Goal: Task Accomplishment & Management: Complete application form

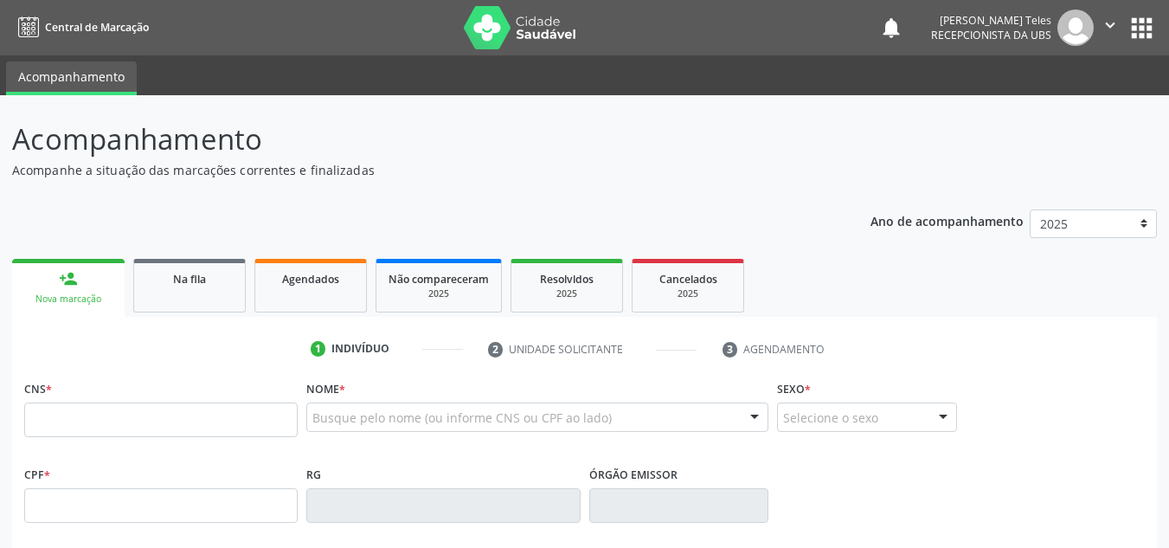
click at [136, 422] on input "text" at bounding box center [160, 419] width 273 height 35
click at [124, 427] on input "text" at bounding box center [160, 419] width 273 height 35
type input "700 4084 0437 8445"
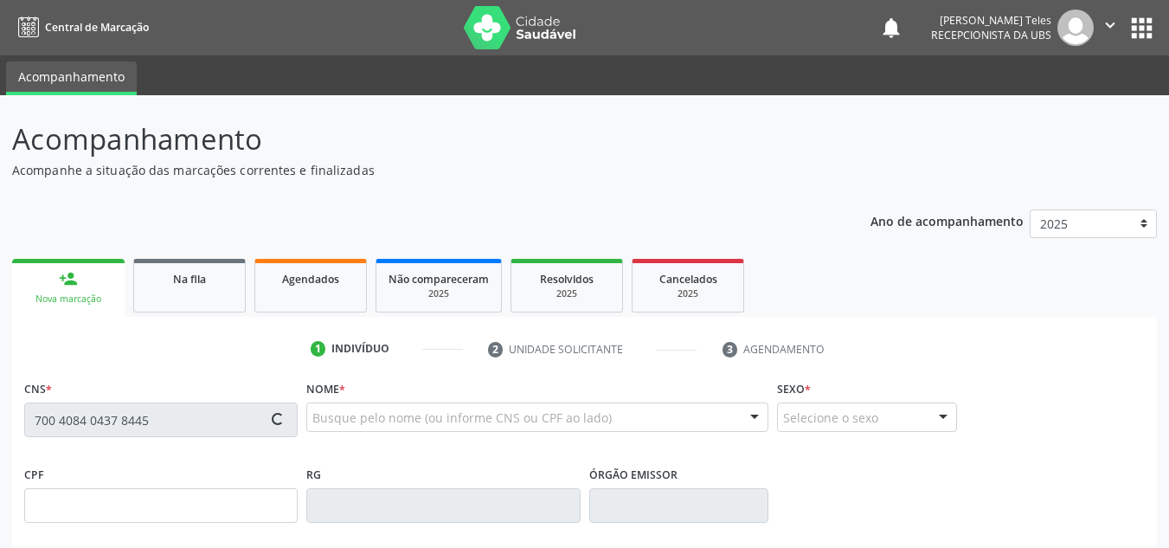
type input "28/[DATE]"
type input "Margarida de [PERSON_NAME]"
type input "[PHONE_NUMBER]"
type input "S/N"
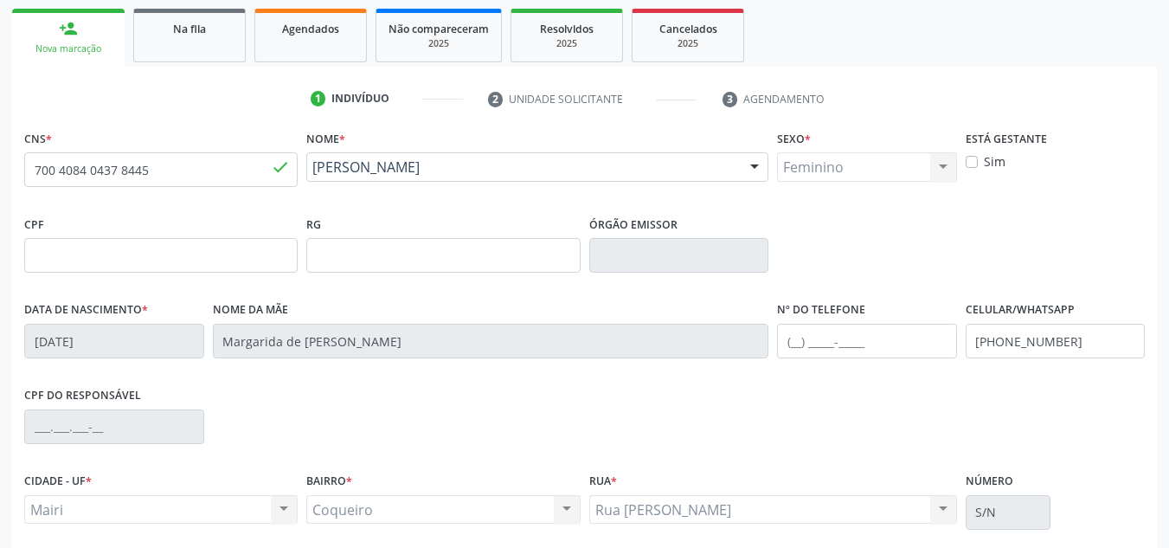
scroll to position [346, 0]
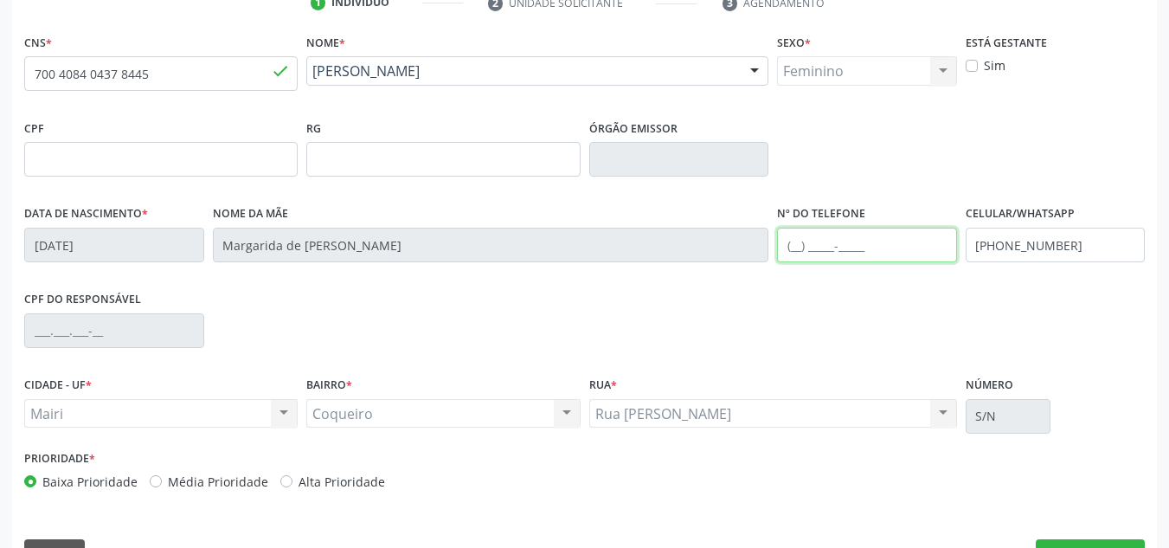
click at [857, 244] on input "text" at bounding box center [867, 245] width 180 height 35
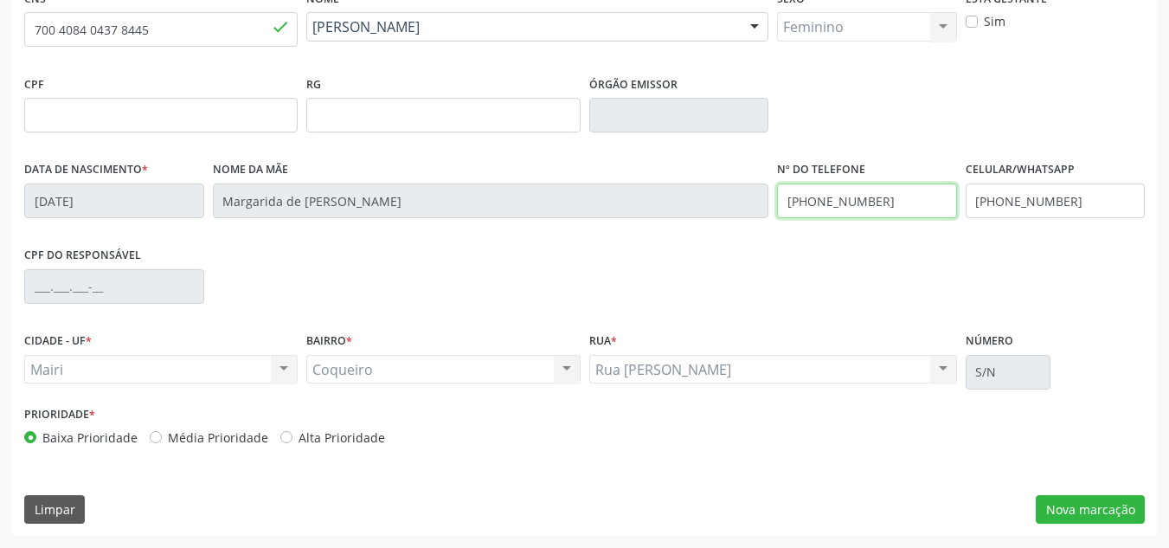
type input "[PHONE_NUMBER]"
click at [299, 441] on label "Alta Prioridade" at bounding box center [342, 437] width 87 height 18
click at [280, 441] on input "Alta Prioridade" at bounding box center [286, 436] width 12 height 16
radio input "true"
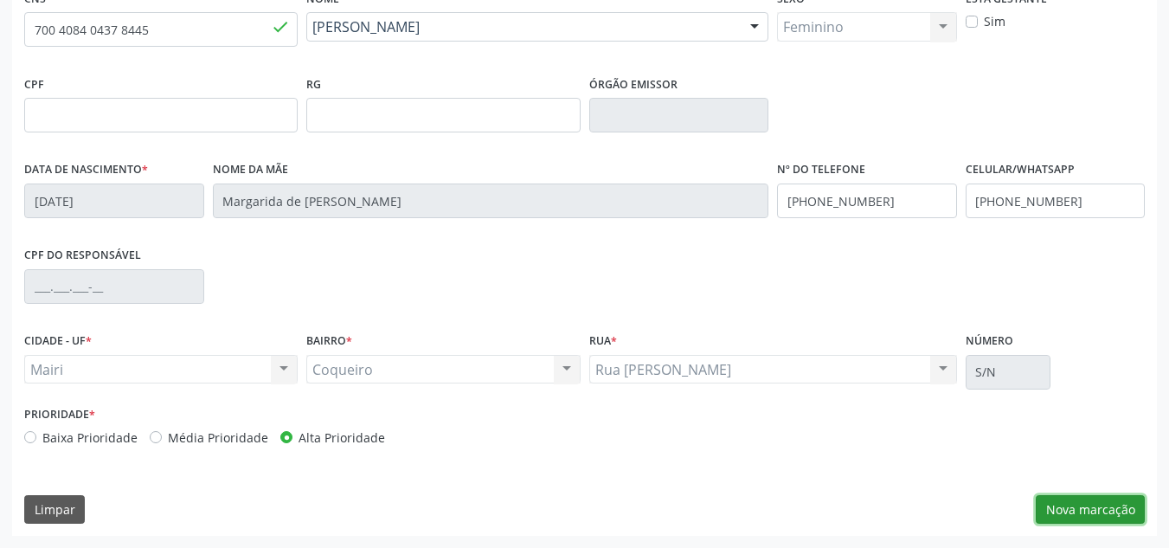
click at [1077, 516] on button "Nova marcação" at bounding box center [1090, 509] width 109 height 29
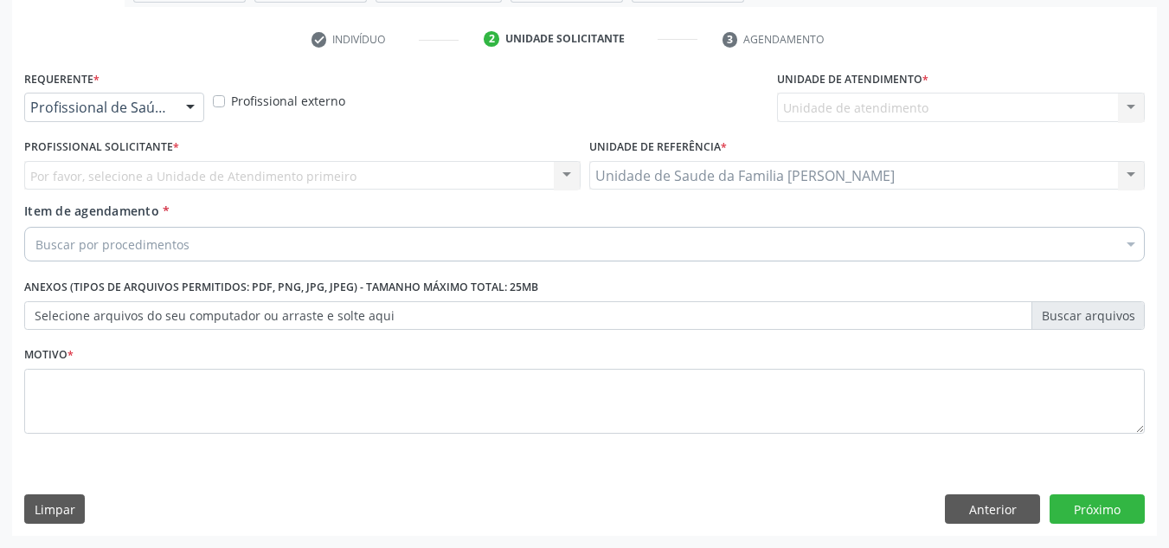
scroll to position [310, 0]
click at [883, 112] on div "Unidade de atendimento Nenhum resultado encontrado para: " " Não há nenhuma opç…" at bounding box center [961, 107] width 368 height 29
click at [868, 110] on div "Unidade de atendimento Nenhum resultado encontrado para: " " Não há nenhuma opç…" at bounding box center [961, 107] width 368 height 29
click at [819, 100] on div "Unidade de atendimento Nenhum resultado encontrado para: " " Não há nenhuma opç…" at bounding box center [961, 107] width 368 height 29
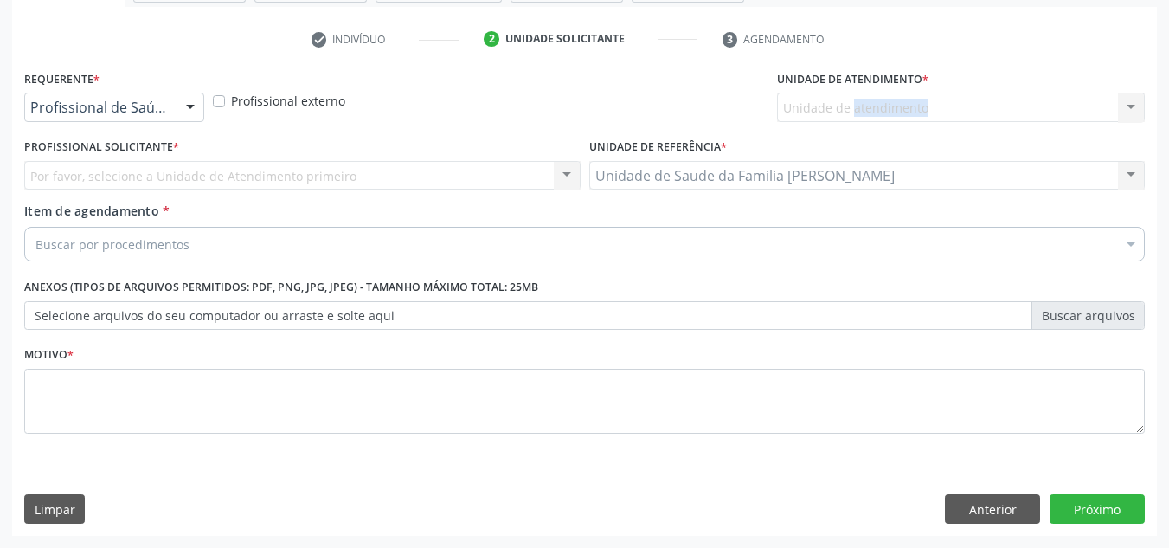
click at [819, 100] on div "Unidade de atendimento Nenhum resultado encontrado para: " " Não há nenhuma opç…" at bounding box center [961, 107] width 368 height 29
click at [820, 100] on div "Unidade de atendimento Nenhum resultado encontrado para: " " Não há nenhuma opç…" at bounding box center [961, 107] width 368 height 29
click at [1005, 513] on button "Anterior" at bounding box center [992, 508] width 95 height 29
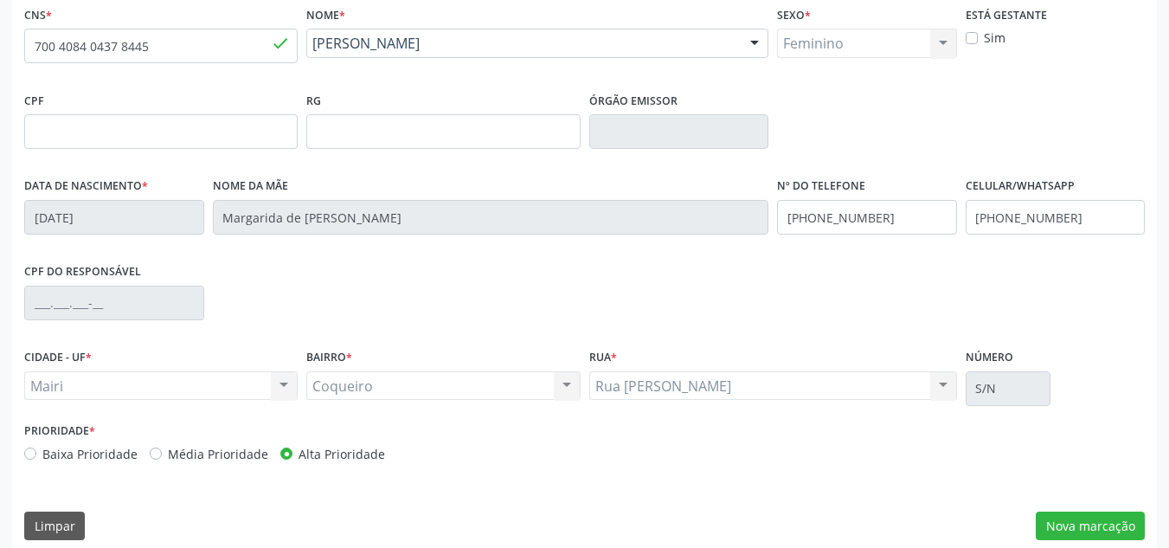
scroll to position [390, 0]
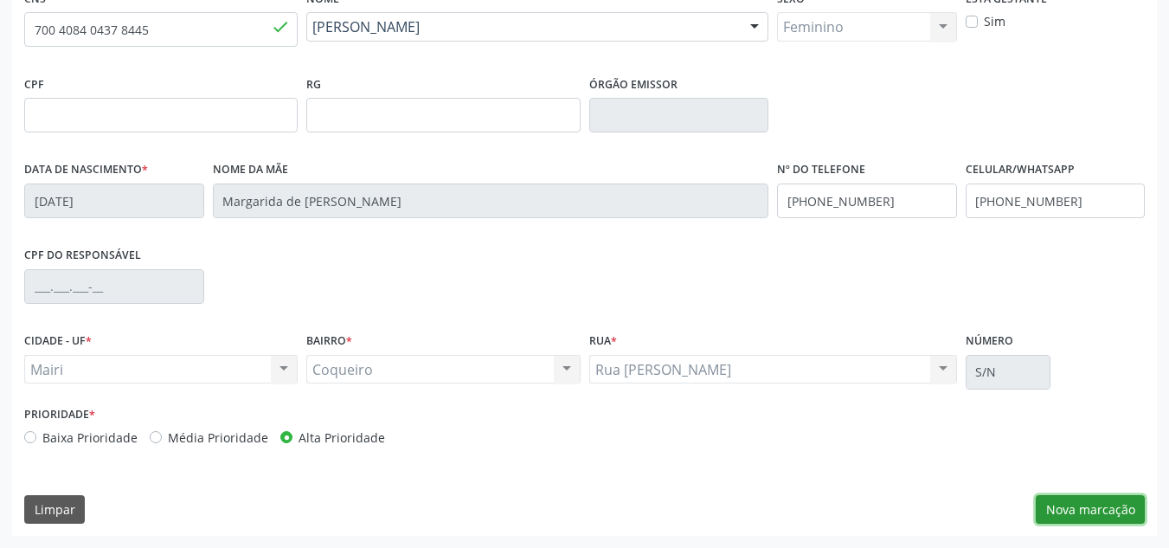
click at [1124, 517] on button "Nova marcação" at bounding box center [1090, 509] width 109 height 29
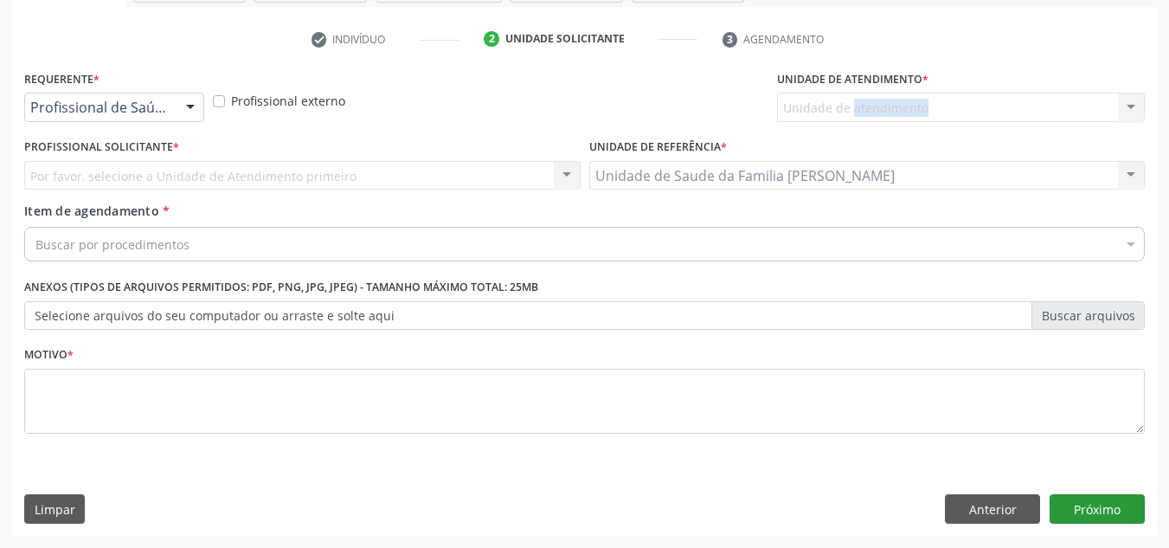
scroll to position [310, 0]
click at [908, 101] on div "Unidade de atendimento Nenhum resultado encontrado para: " " Não há nenhuma opç…" at bounding box center [961, 107] width 368 height 29
click at [175, 168] on div "Por favor, selecione a Unidade de Atendimento primeiro Nenhum resultado encontr…" at bounding box center [302, 175] width 556 height 29
click at [165, 179] on div "Por favor, selecione a Unidade de Atendimento primeiro Nenhum resultado encontr…" at bounding box center [302, 175] width 556 height 29
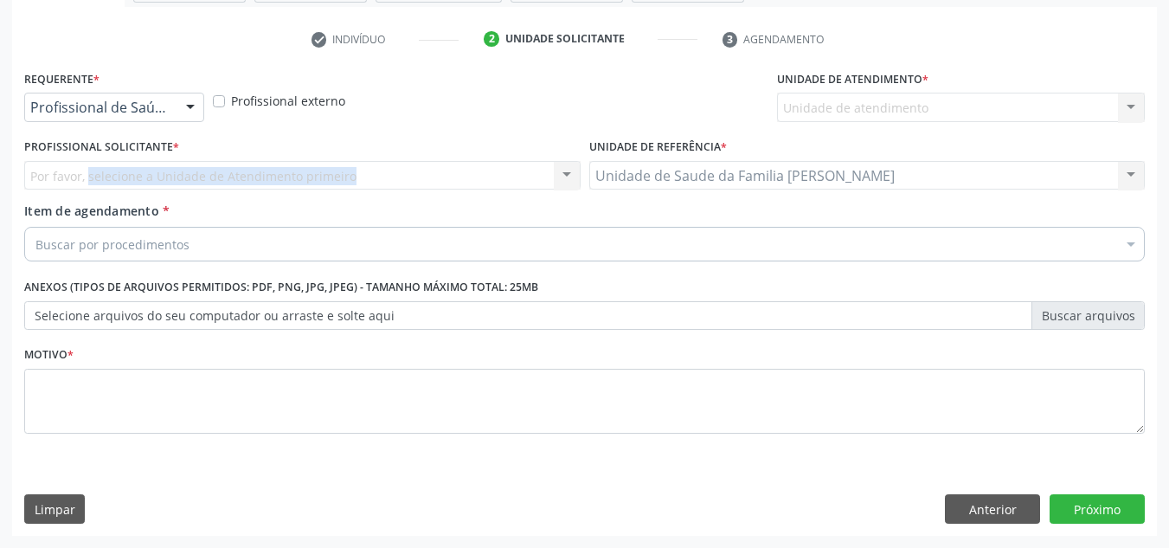
click at [165, 179] on div "Por favor, selecione a Unidade de Atendimento primeiro Nenhum resultado encontr…" at bounding box center [302, 175] width 556 height 29
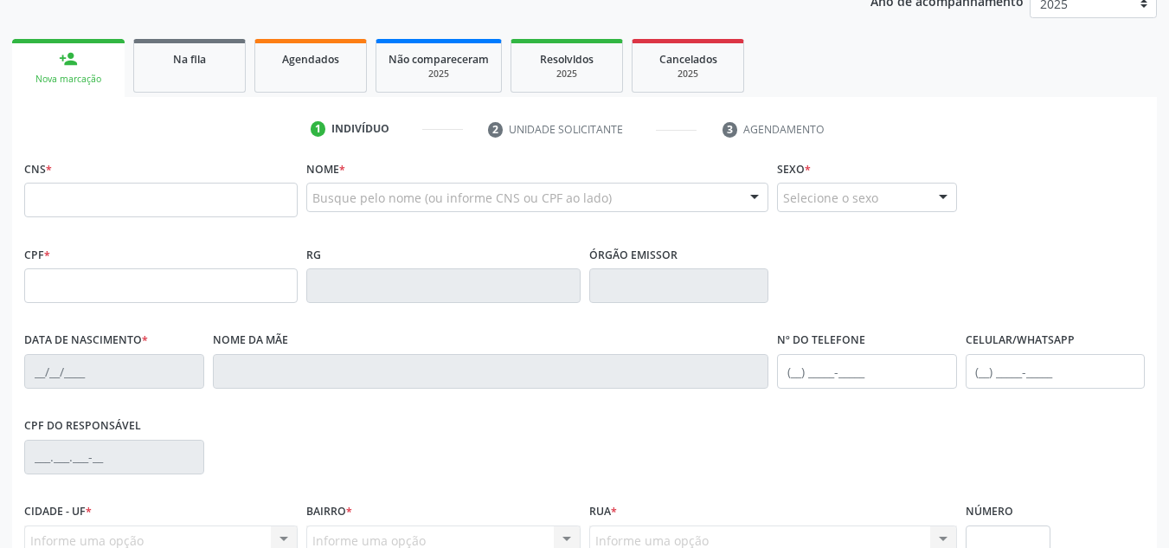
scroll to position [217, 0]
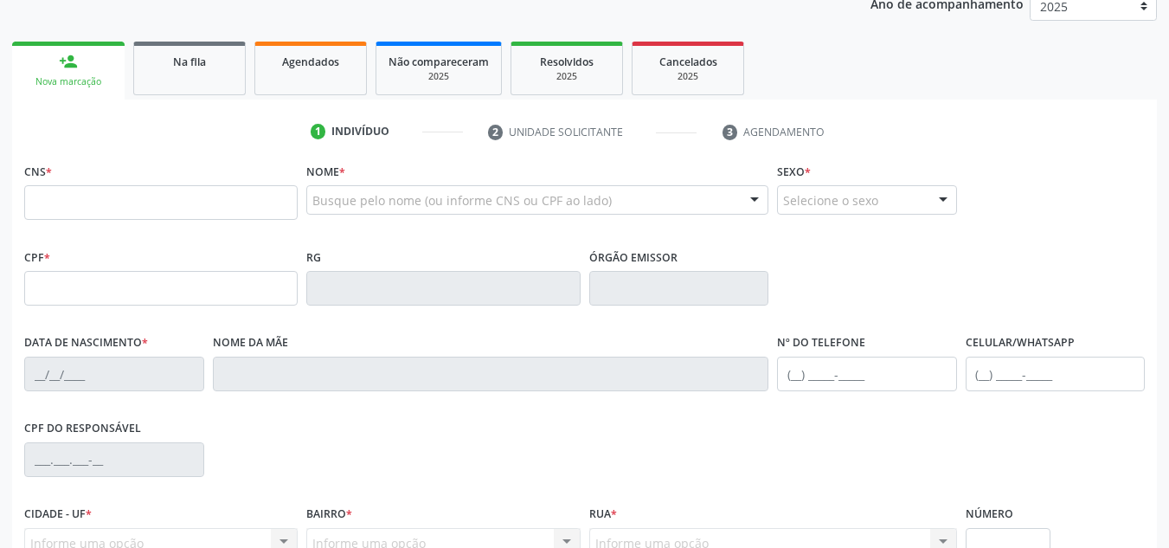
click at [165, 211] on input "text" at bounding box center [160, 202] width 273 height 35
type input "700 4084 0437 8445"
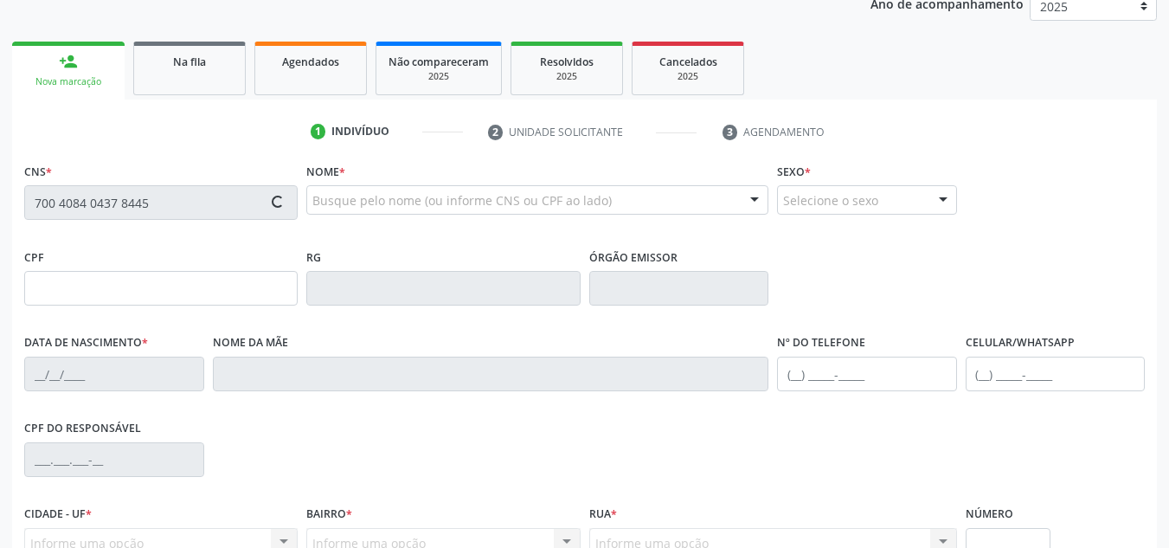
type input "28/[DATE]"
type input "Margarida de [PERSON_NAME]"
type input "[PHONE_NUMBER]"
type input "S/N"
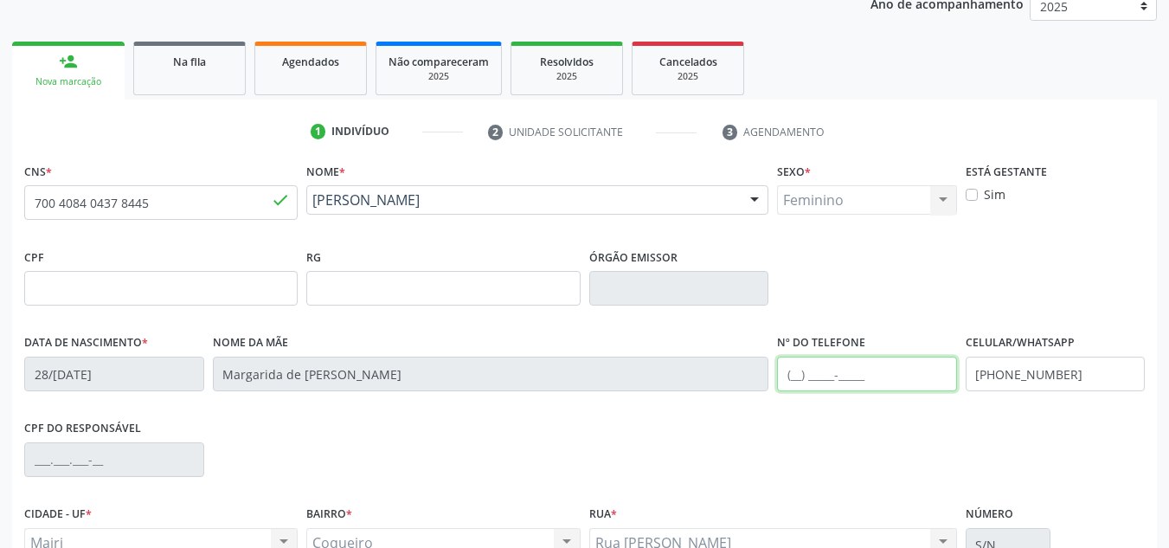
click at [793, 369] on input "text" at bounding box center [867, 373] width 180 height 35
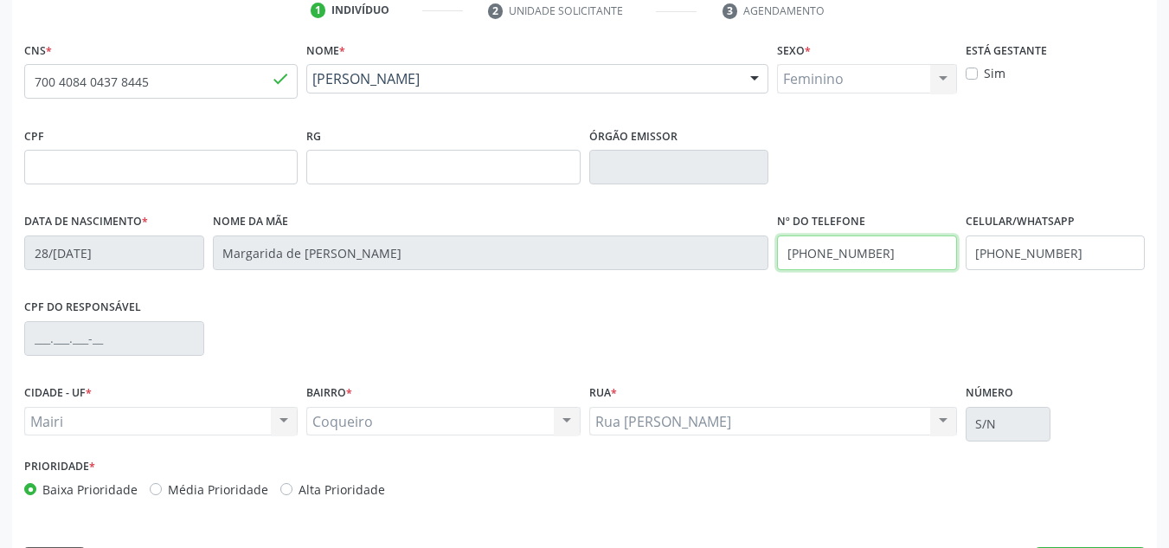
scroll to position [390, 0]
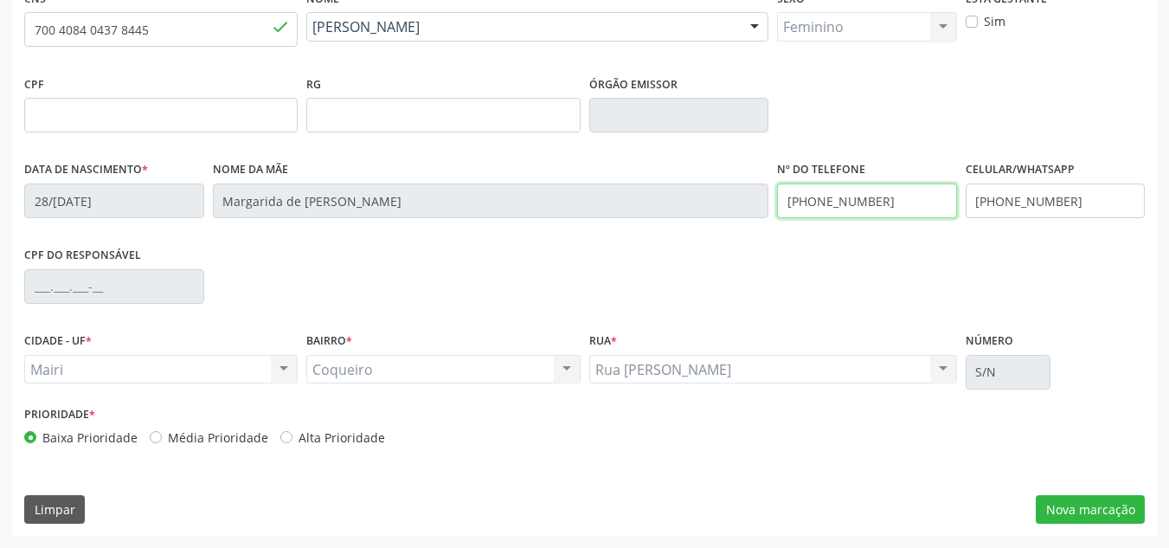
type input "[PHONE_NUMBER]"
click at [299, 442] on label "Alta Prioridade" at bounding box center [342, 437] width 87 height 18
click at [282, 442] on input "Alta Prioridade" at bounding box center [286, 436] width 12 height 16
radio input "true"
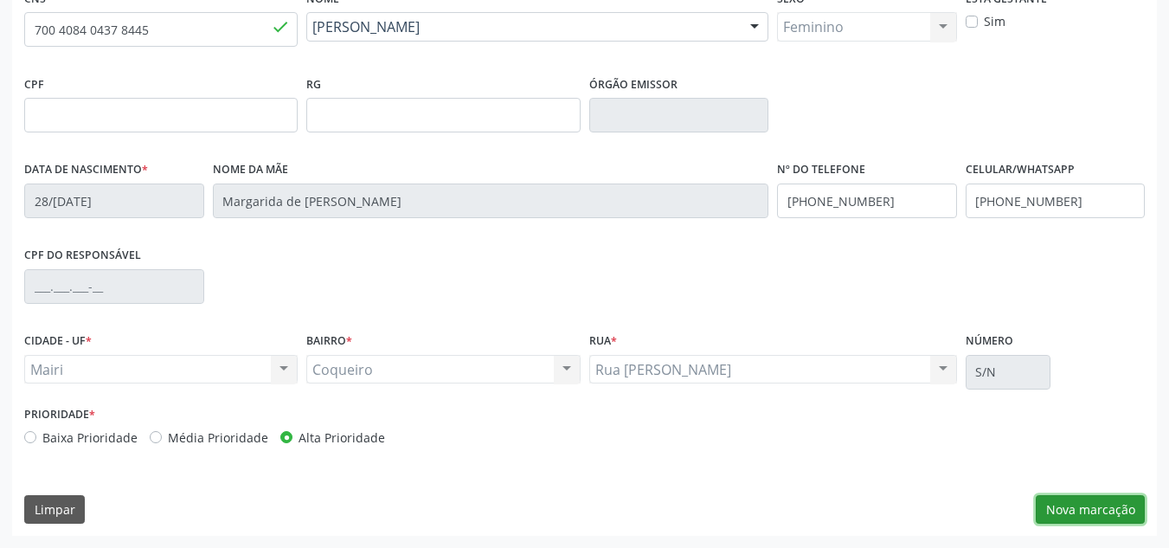
click at [1066, 509] on button "Nova marcação" at bounding box center [1090, 509] width 109 height 29
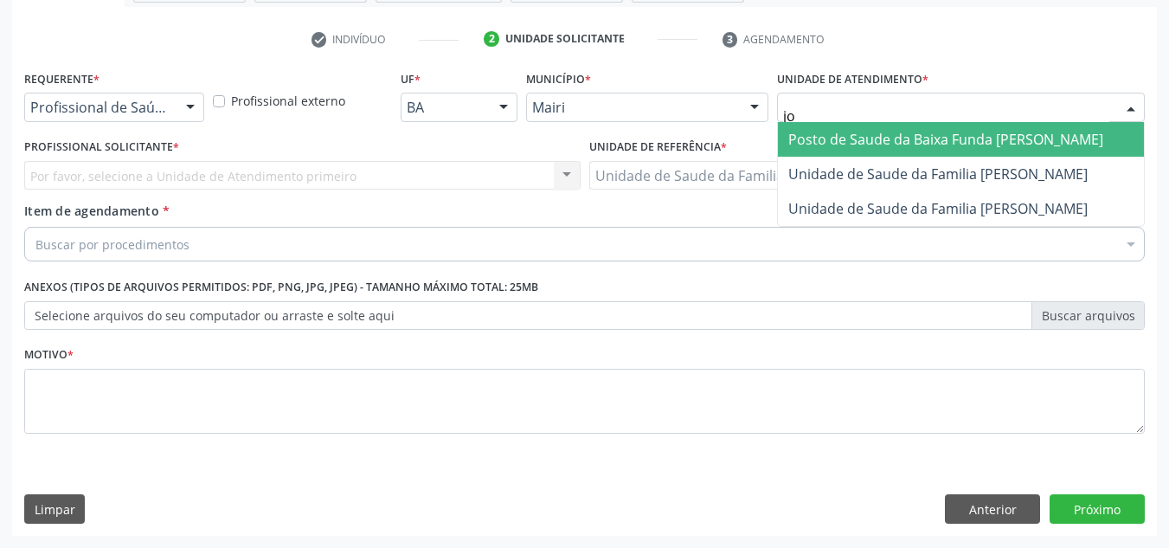
type input "[PERSON_NAME]"
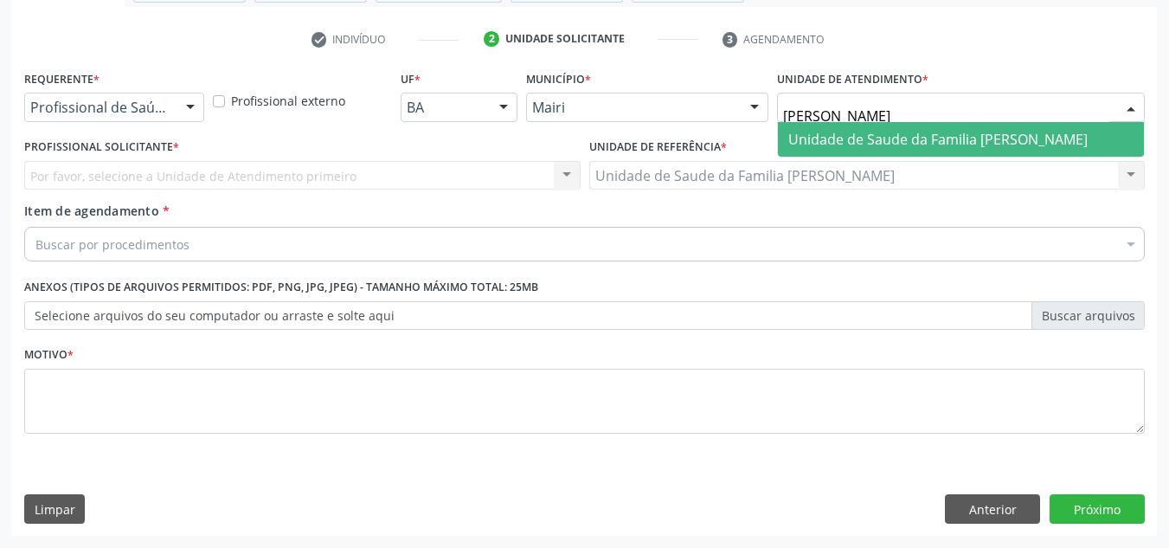
click at [955, 133] on span "Unidade de Saude da Familia [PERSON_NAME]" at bounding box center [937, 139] width 299 height 19
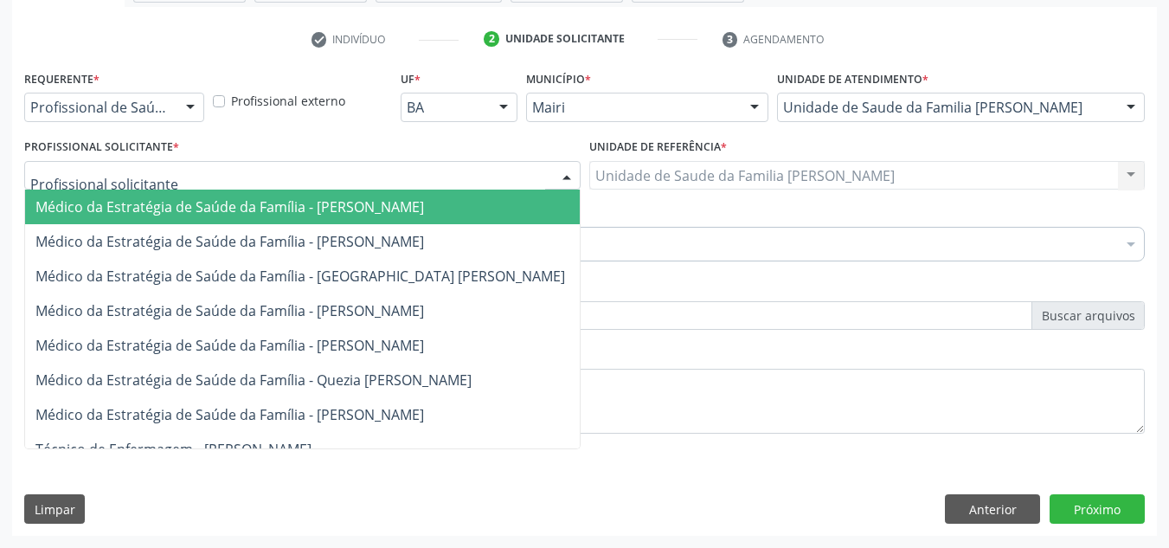
click at [206, 173] on div at bounding box center [302, 175] width 556 height 29
click at [233, 181] on input "text" at bounding box center [287, 184] width 515 height 35
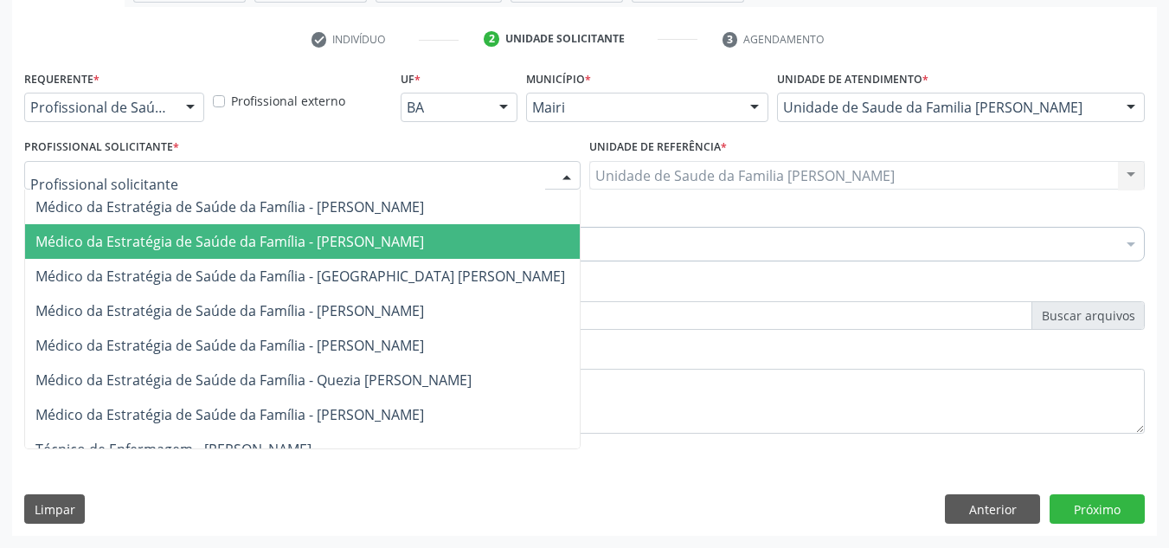
click at [259, 236] on span "Médico da Estratégia de Saúde da Família - [PERSON_NAME]" at bounding box center [229, 241] width 389 height 19
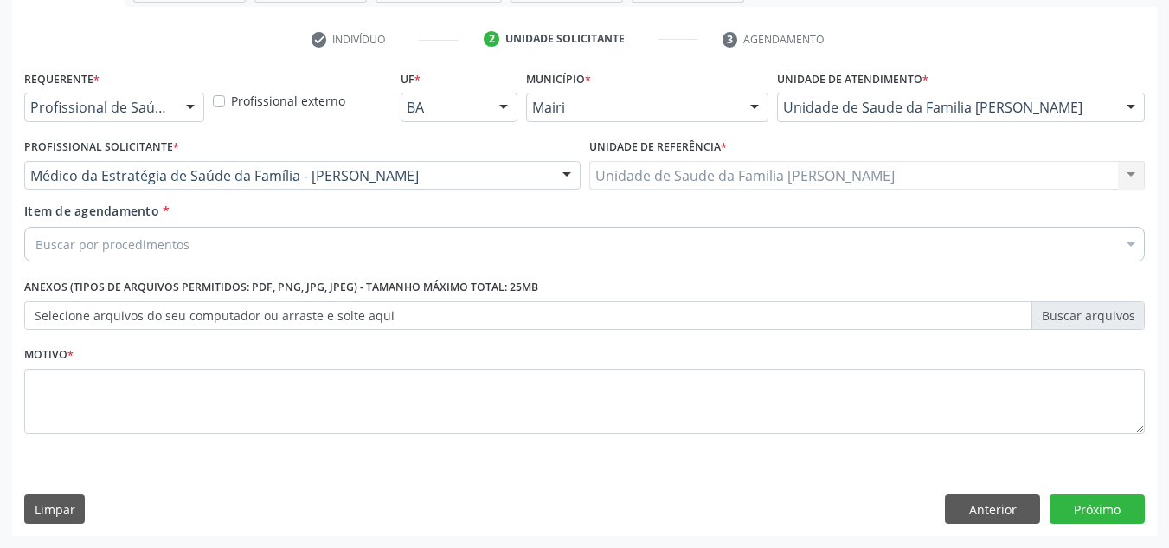
click at [228, 240] on div "Buscar por procedimentos" at bounding box center [584, 244] width 1121 height 35
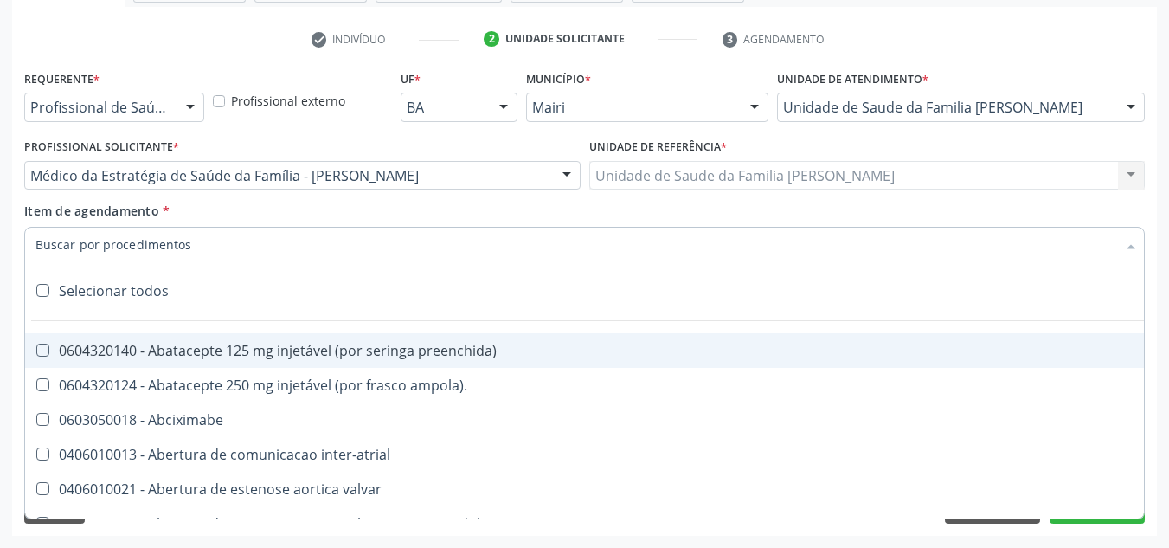
click at [228, 240] on input "Item de agendamento *" at bounding box center [575, 244] width 1081 height 35
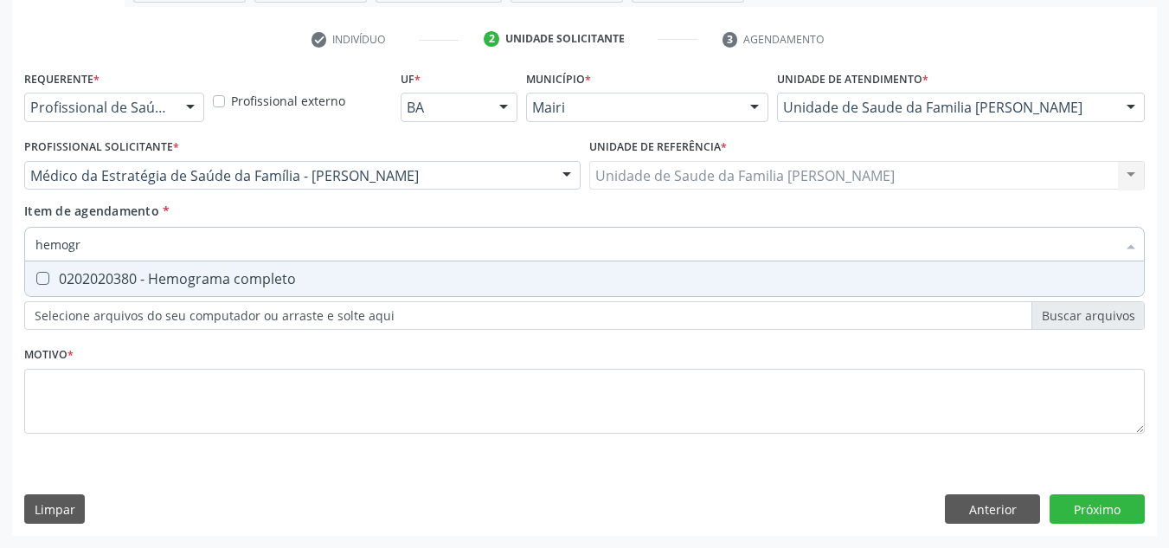
type input "hemogra"
click at [208, 286] on div "0202020380 - Hemograma completo" at bounding box center [584, 279] width 1098 height 14
checkbox completo "true"
type input "hemog"
checkbox completo "false"
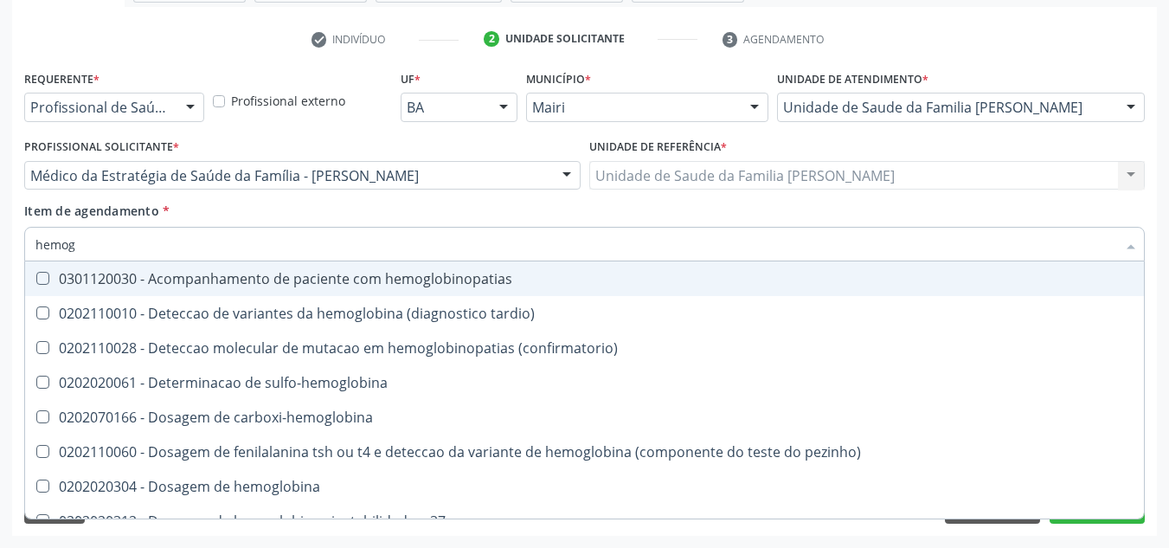
type input "hemo"
checkbox completo "false"
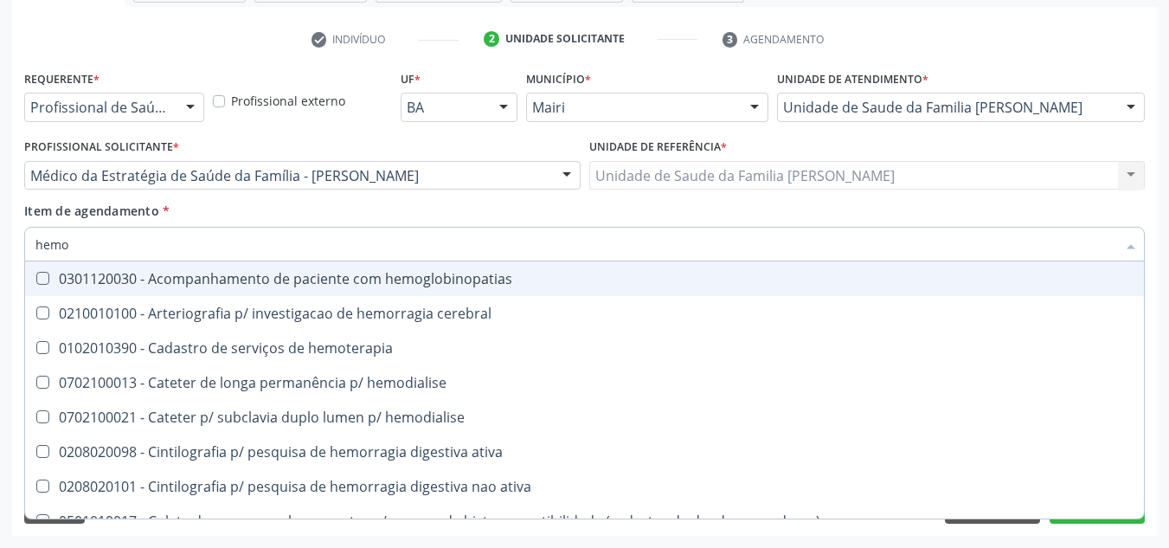
type input "hem"
checkbox completo "false"
checkbox hemorragicas "true"
type input "he"
checkbox hemorragicas "false"
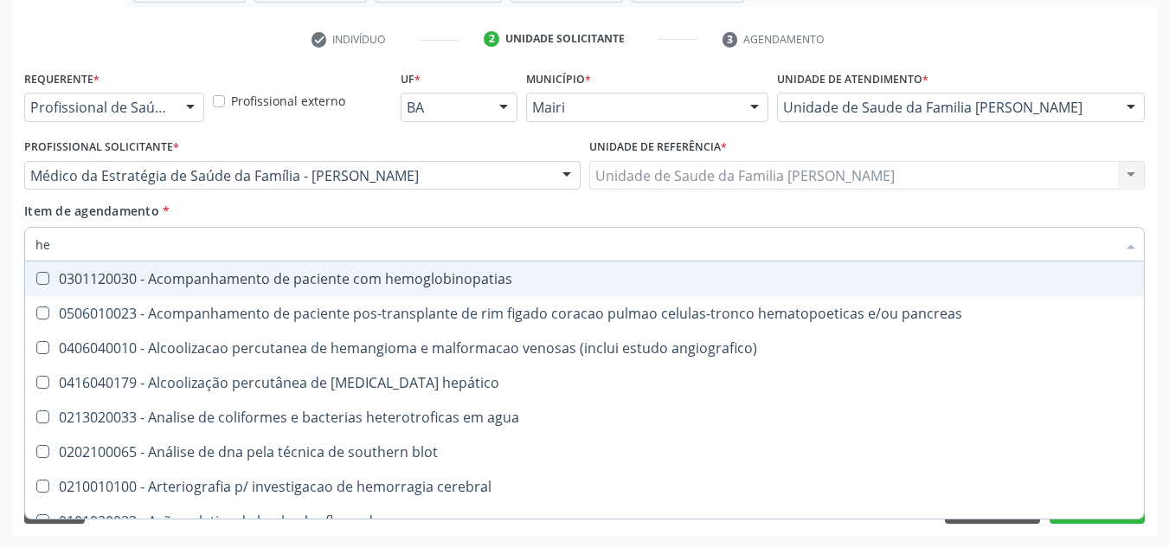
type input "h"
checkbox completo "false"
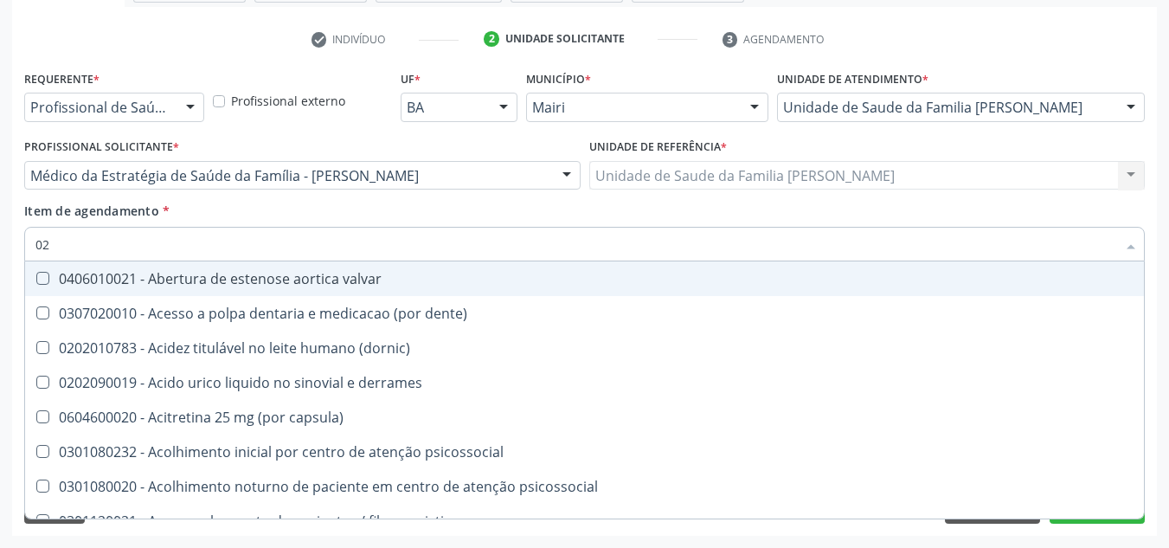
type input "020"
checkbox Eletro-oculografia "true"
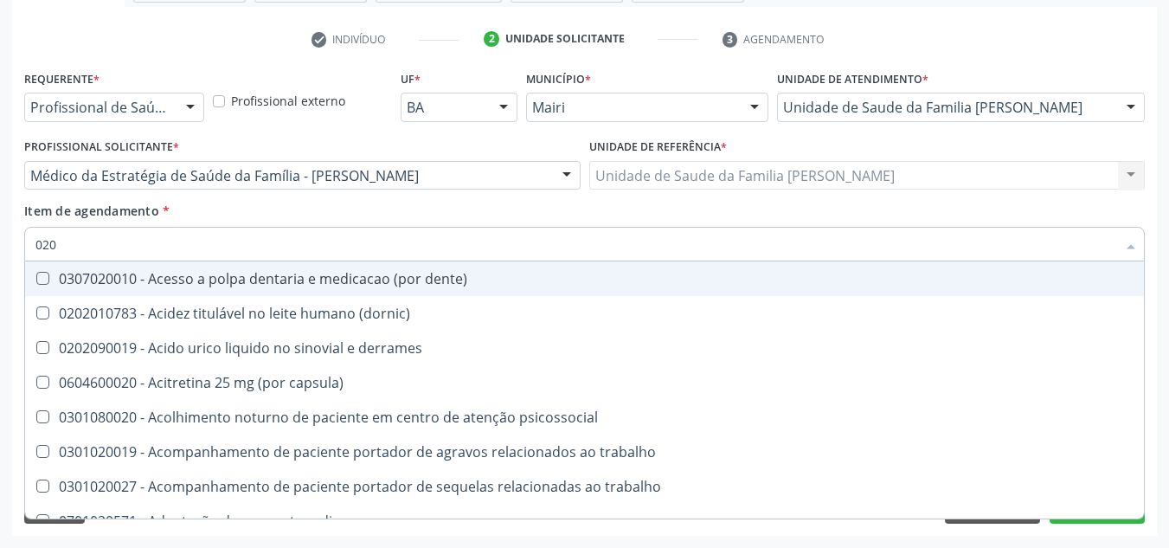
type input "0202"
checkbox revisao "true"
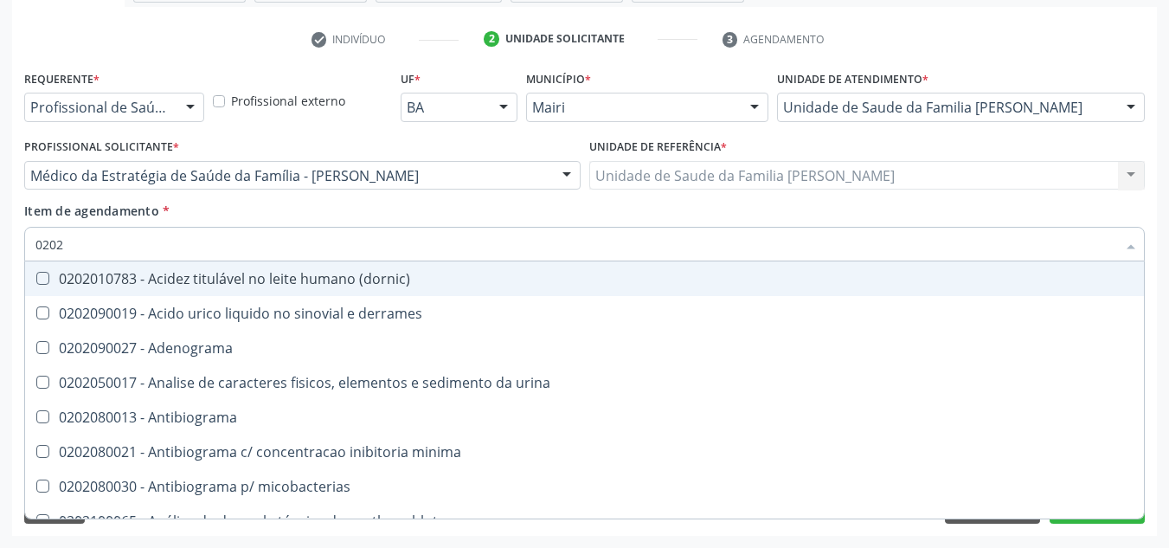
type input "02020"
checkbox acilcarnitinas "true"
checkbox completo "false"
type input "020202"
checkbox molecular "true"
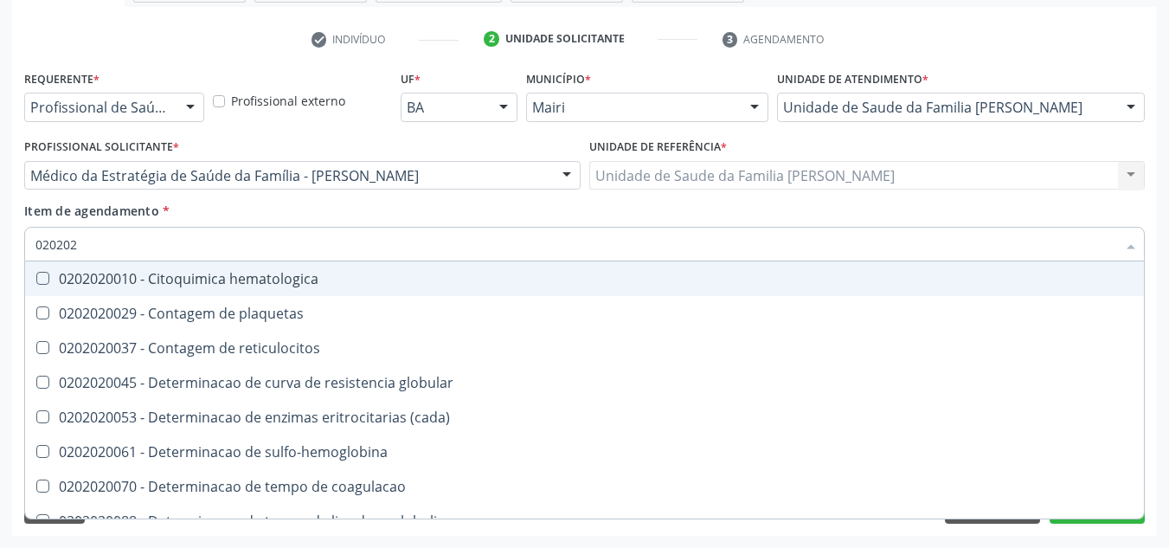
type input "0202020"
checkbox Hematocrito "true"
checkbox completo "false"
type input "020202007"
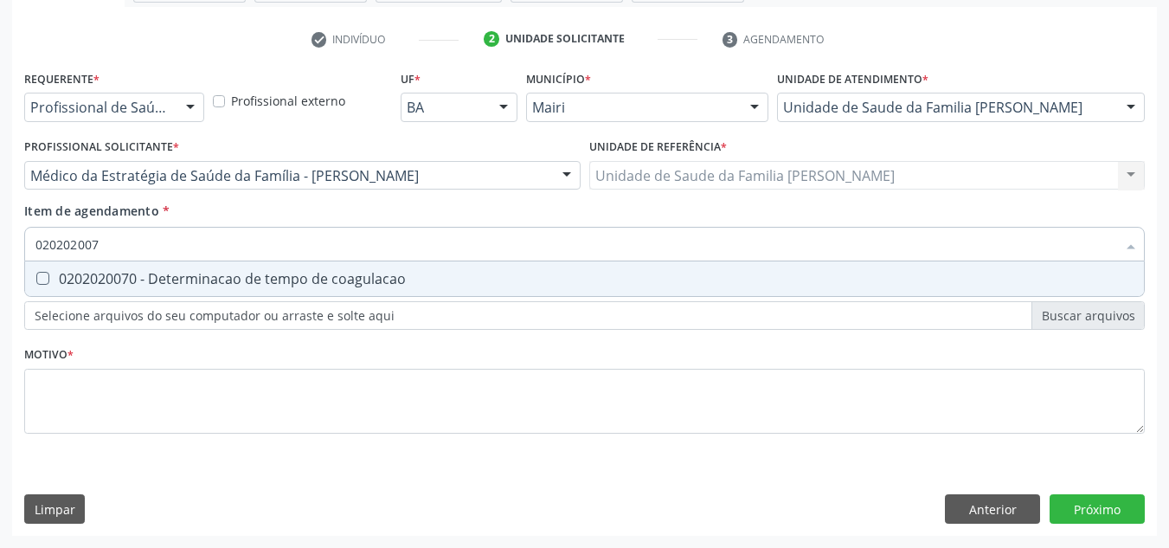
click at [208, 286] on div "0202020070 - Determinacao de tempo de coagulacao" at bounding box center [584, 279] width 1098 height 14
checkbox coagulacao "true"
type input "02020200"
checkbox coagulacao "false"
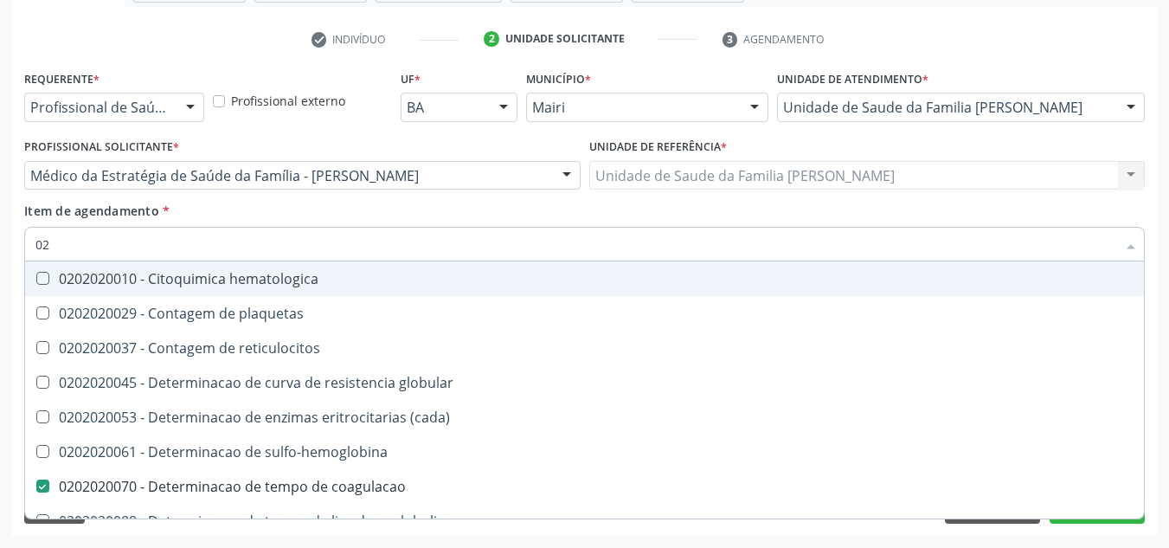
type input "0"
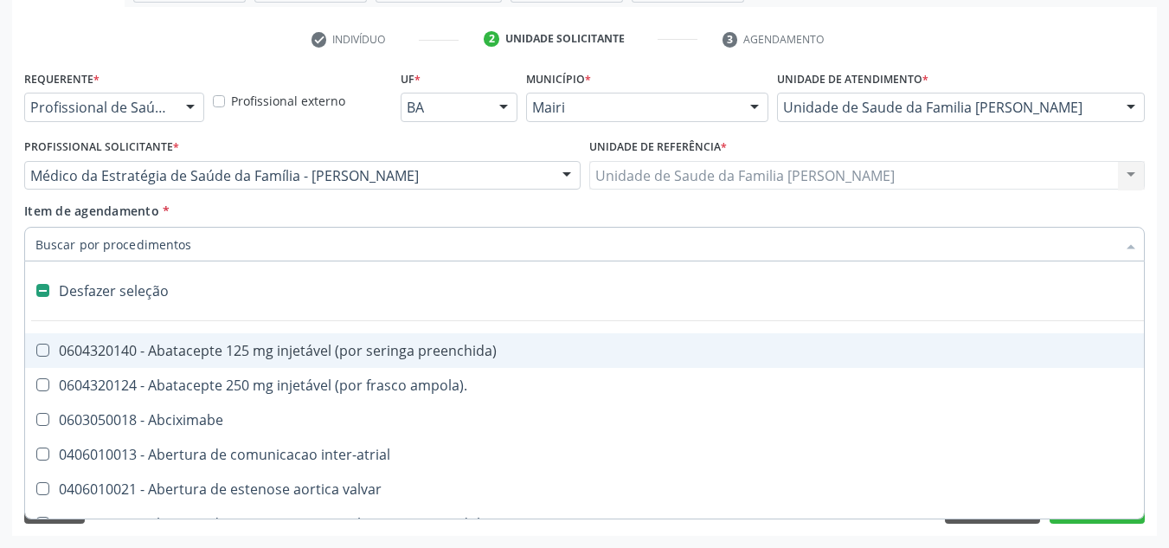
checkbox valvar "false"
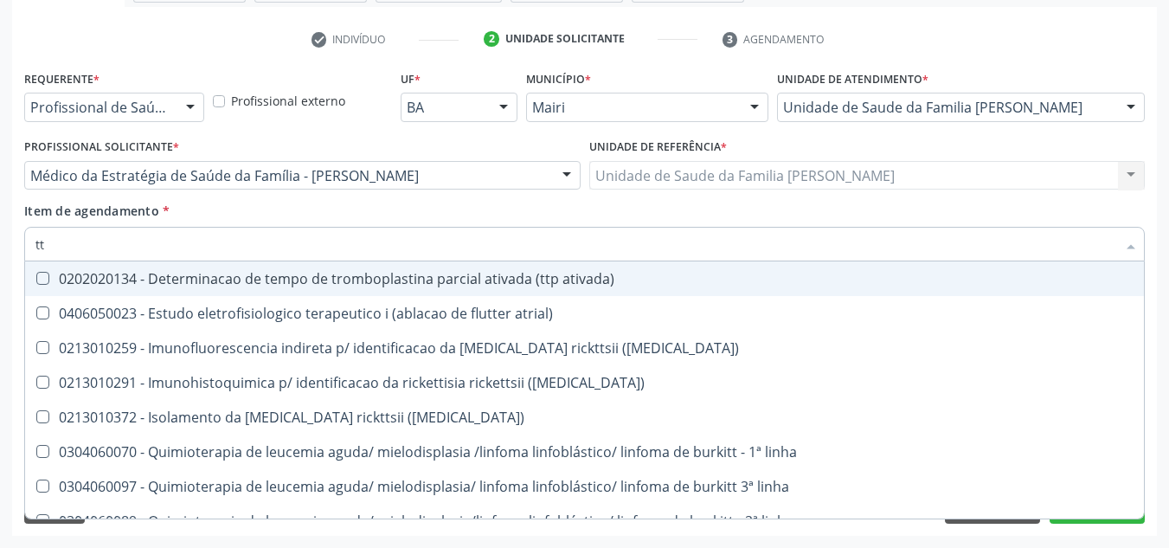
type input "ttp"
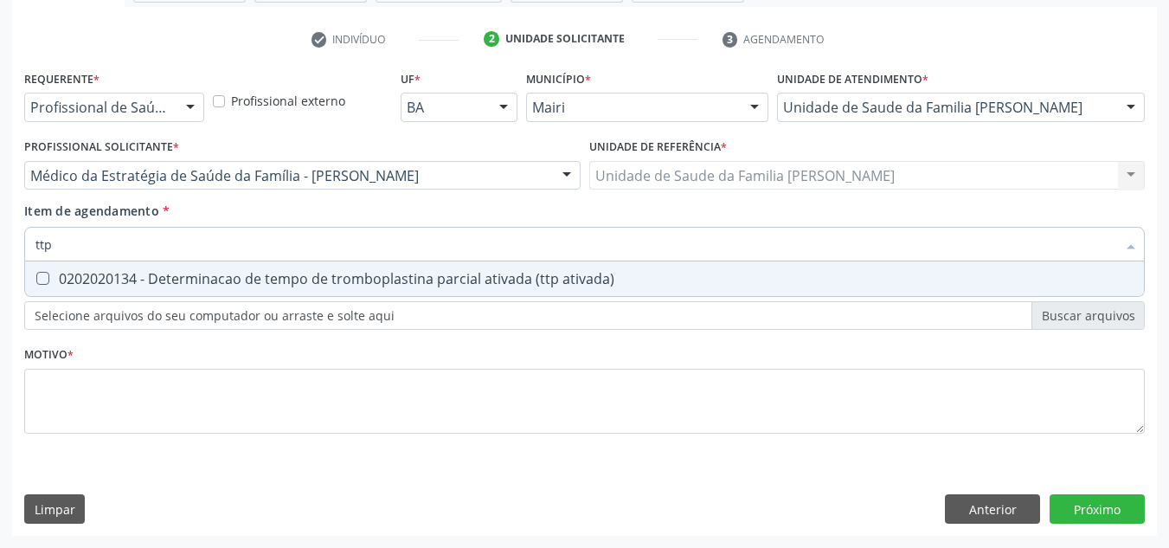
click at [208, 286] on div "0202020134 - Determinacao de tempo de tromboplastina parcial ativada (ttp ativa…" at bounding box center [584, 279] width 1098 height 14
checkbox ativada\) "true"
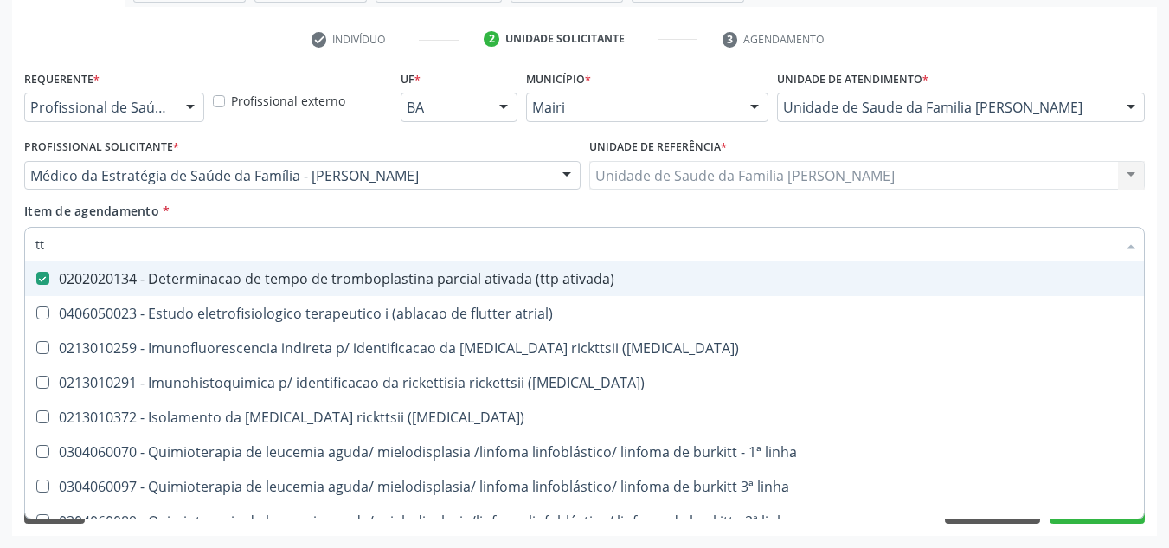
type input "t"
checkbox ativada\) "false"
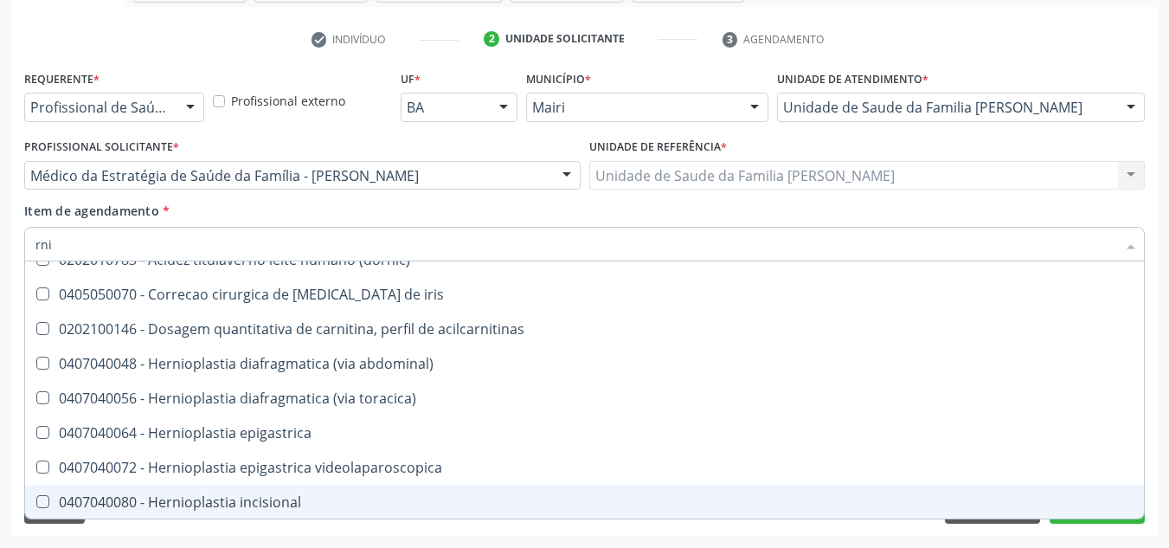
scroll to position [0, 0]
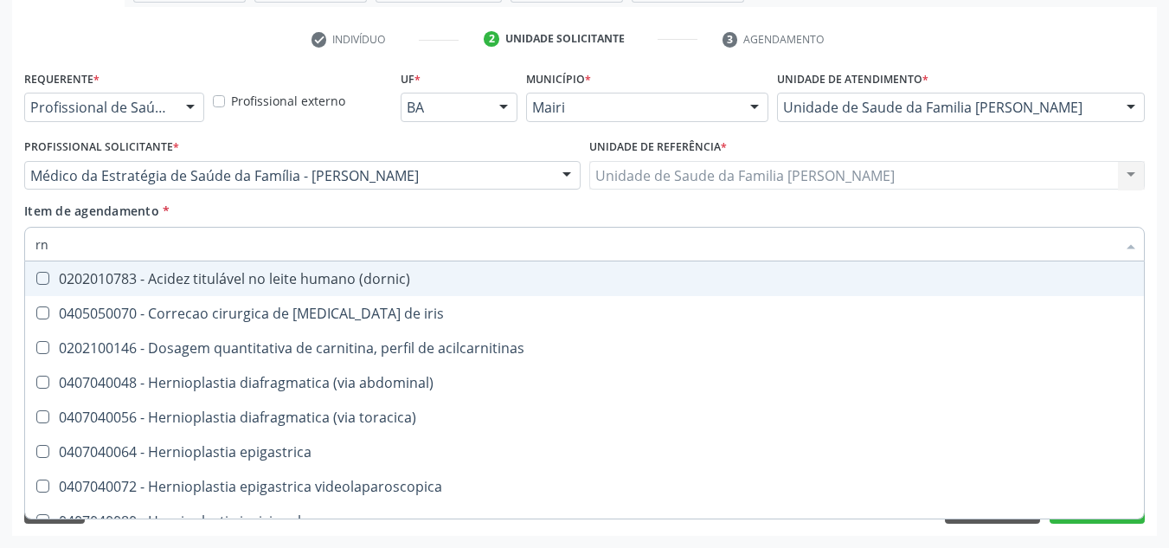
type input "r"
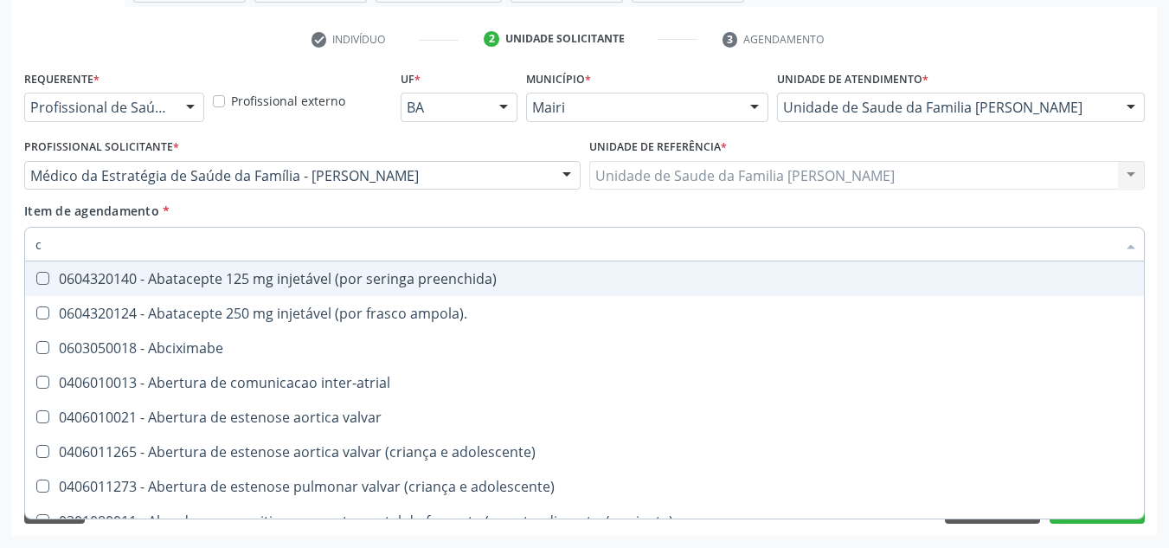
type input "co"
checkbox ativa "true"
checkbox osseo "true"
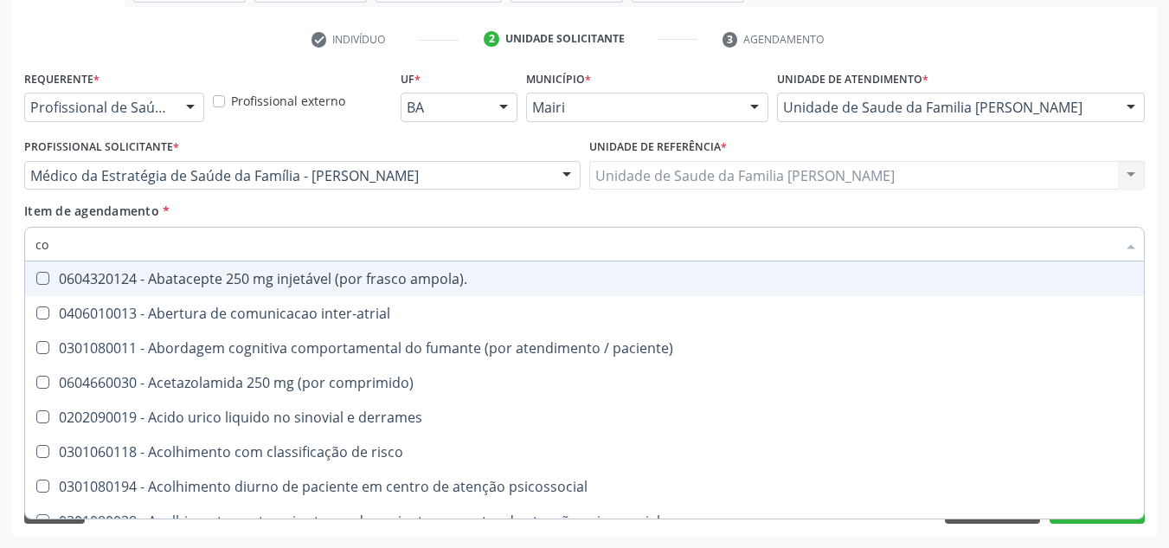
type input "coa"
checkbox psicossocial "true"
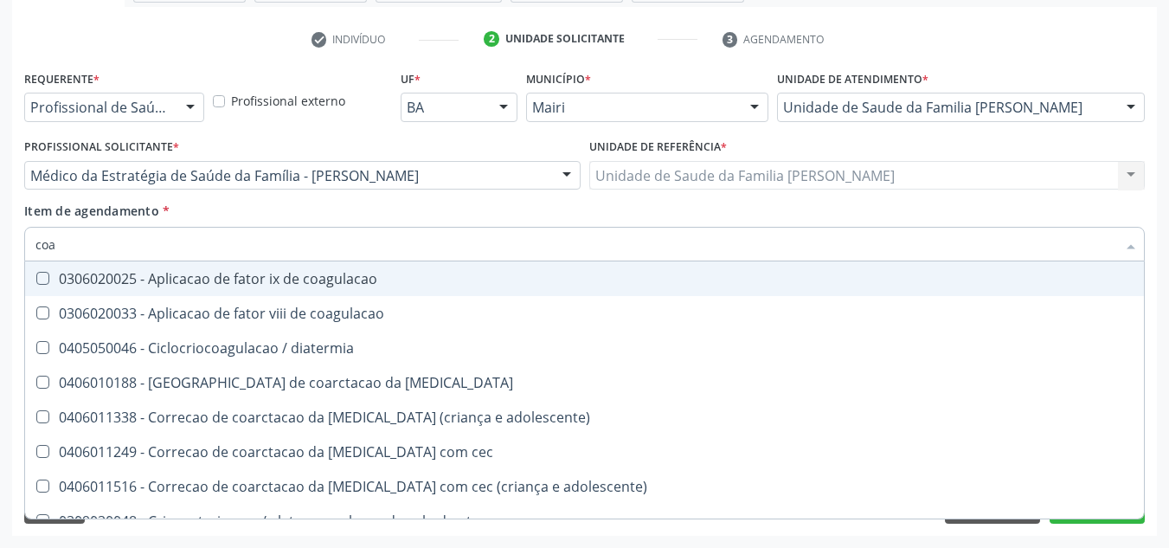
type input "coag"
checkbox adolescente\) "true"
checkbox coagulacao "false"
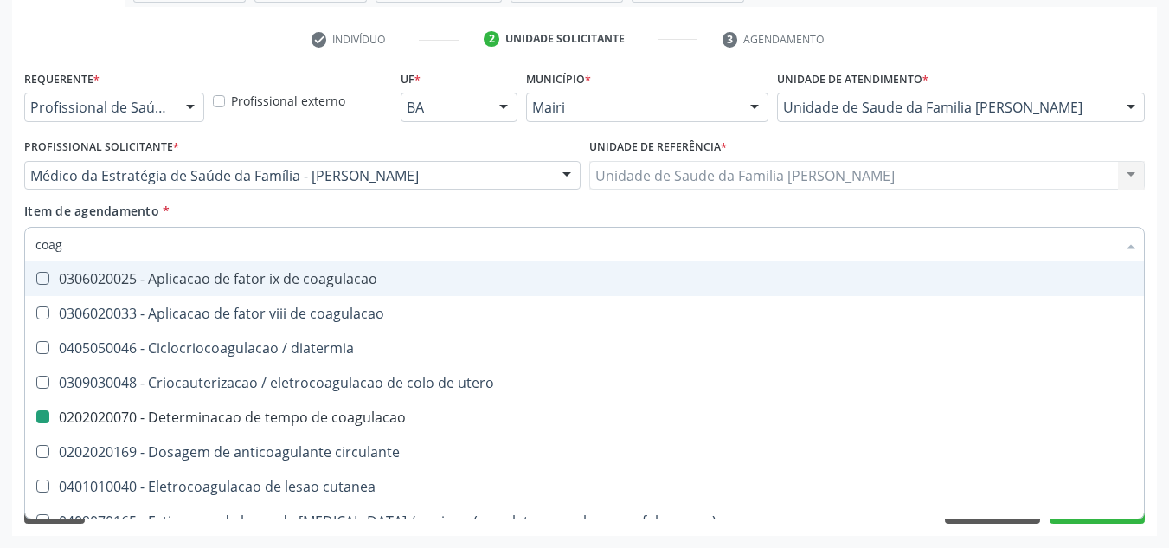
type input "coa"
checkbox coagulacao "false"
checkbox laser "true"
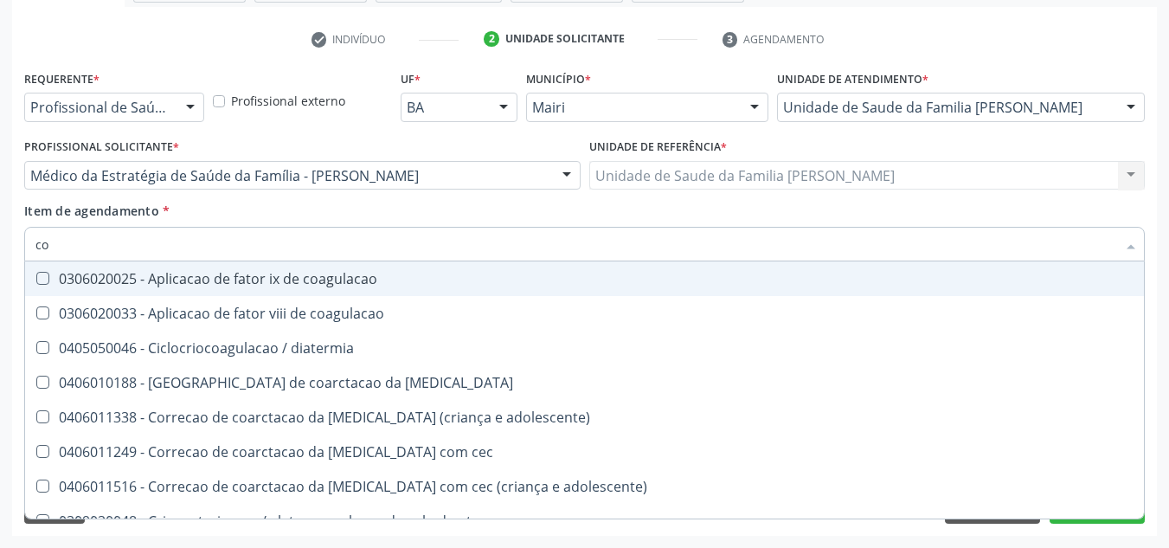
type input "c"
checkbox coagulacao "false"
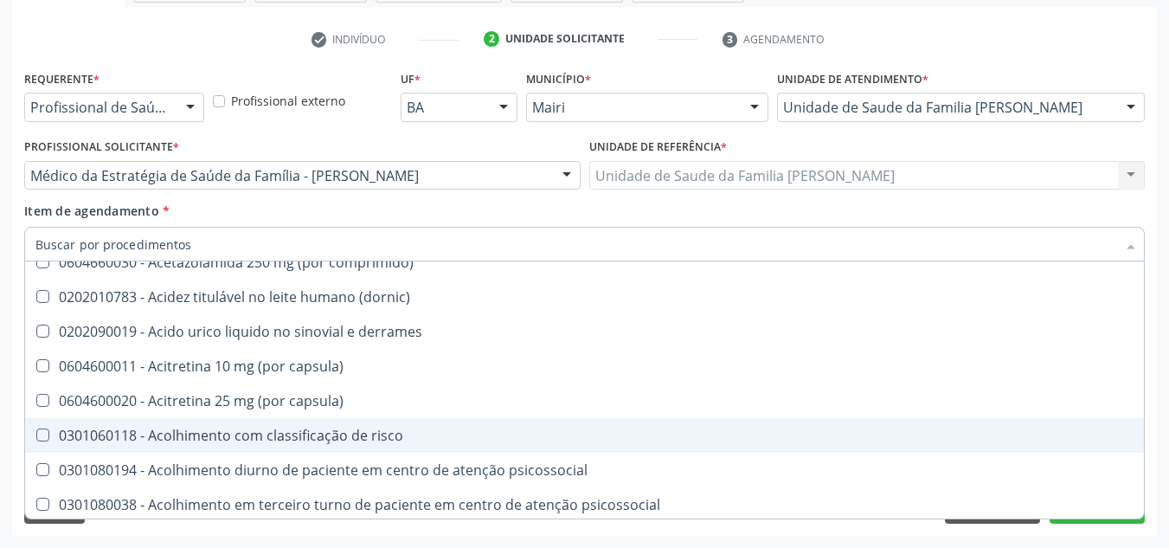
scroll to position [692, 0]
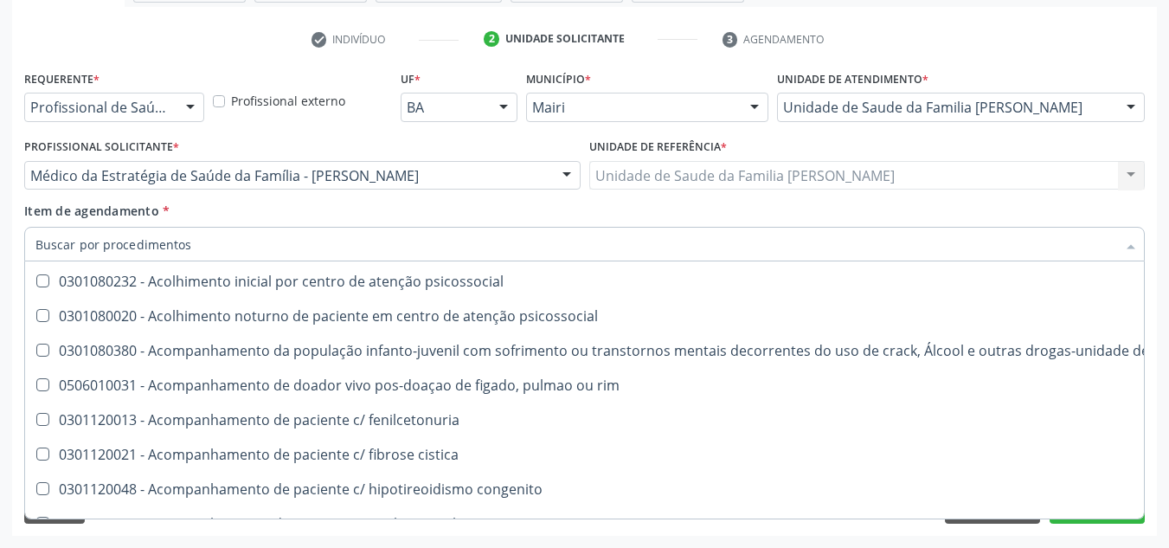
click at [1154, 491] on div "Requerente * Profissional de Saúde Profissional de Saúde Paciente Nenhum result…" at bounding box center [584, 301] width 1145 height 470
checkbox ampola\)\ "true"
checkbox Abciximabe "true"
checkbox inter-atrial "true"
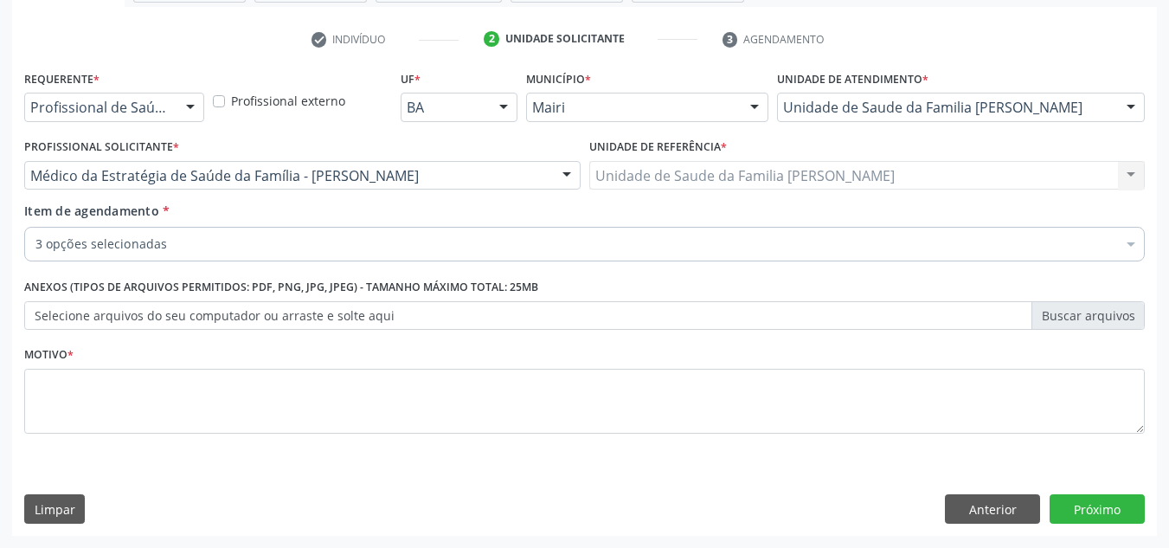
scroll to position [0, 0]
click at [82, 440] on fieldset "Motivo *" at bounding box center [584, 394] width 1121 height 104
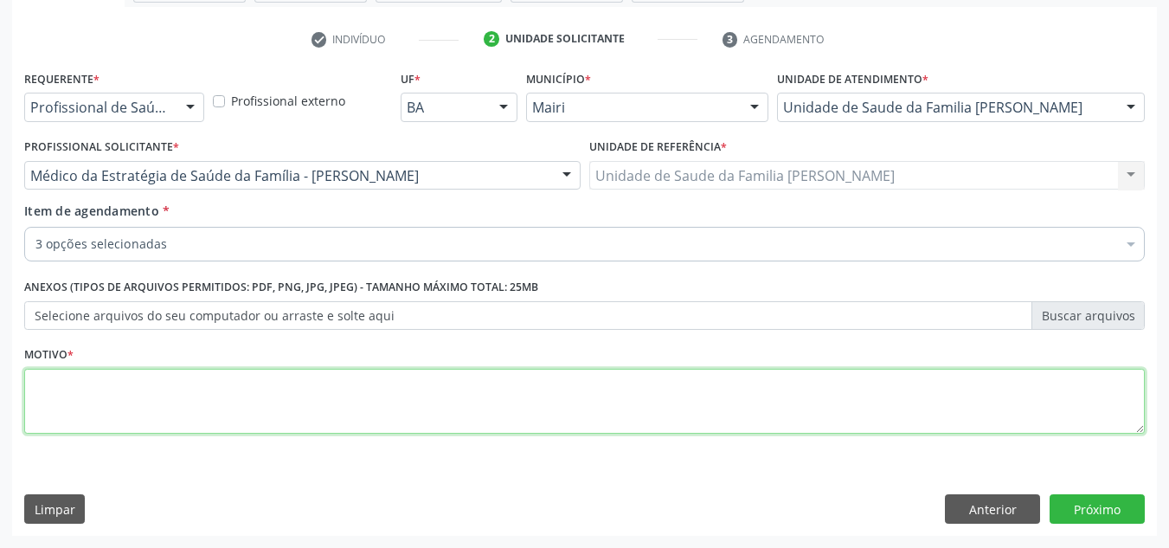
click at [87, 421] on textarea at bounding box center [584, 402] width 1121 height 66
type textarea "avaliacao"
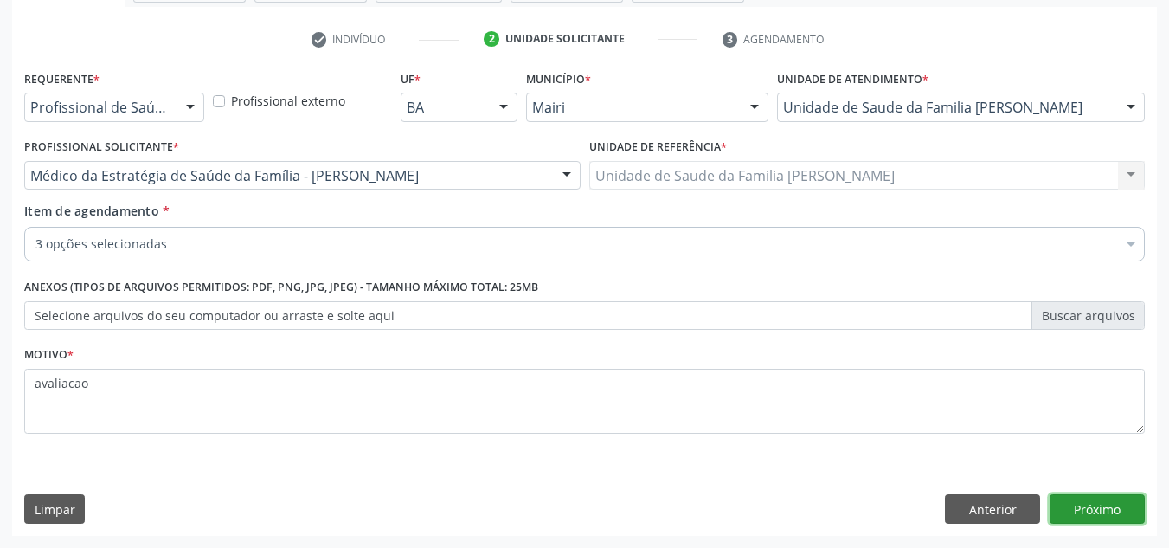
click at [1083, 509] on button "Próximo" at bounding box center [1097, 508] width 95 height 29
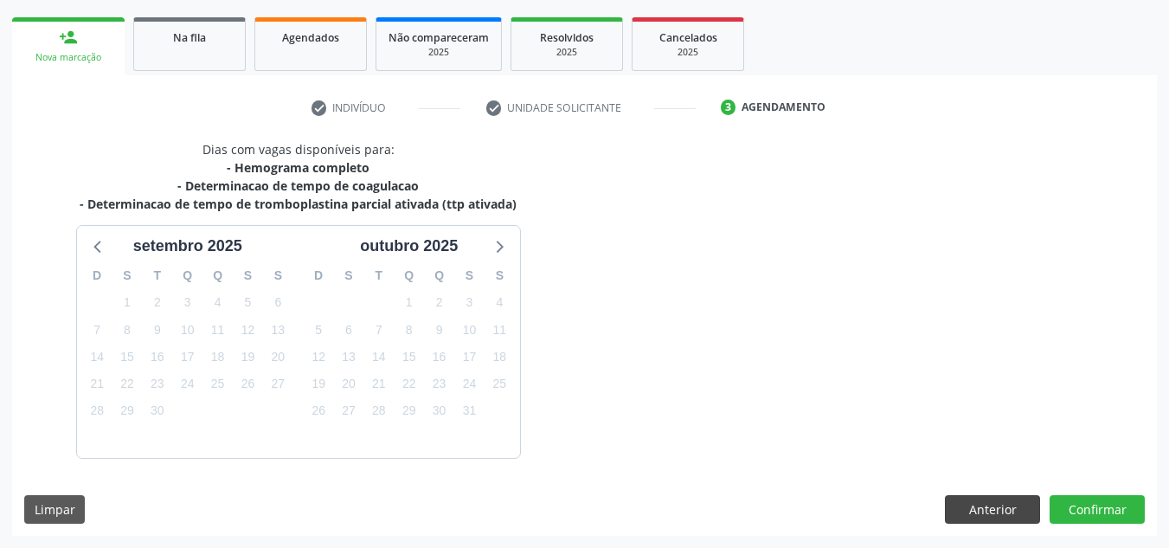
scroll to position [292, 0]
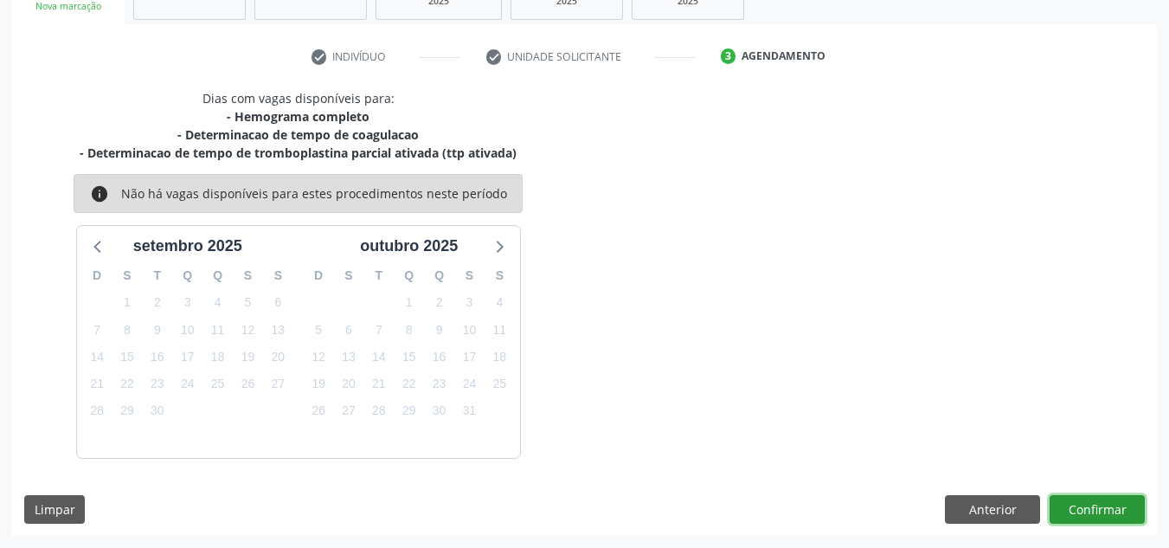
click at [1099, 512] on button "Confirmar" at bounding box center [1097, 509] width 95 height 29
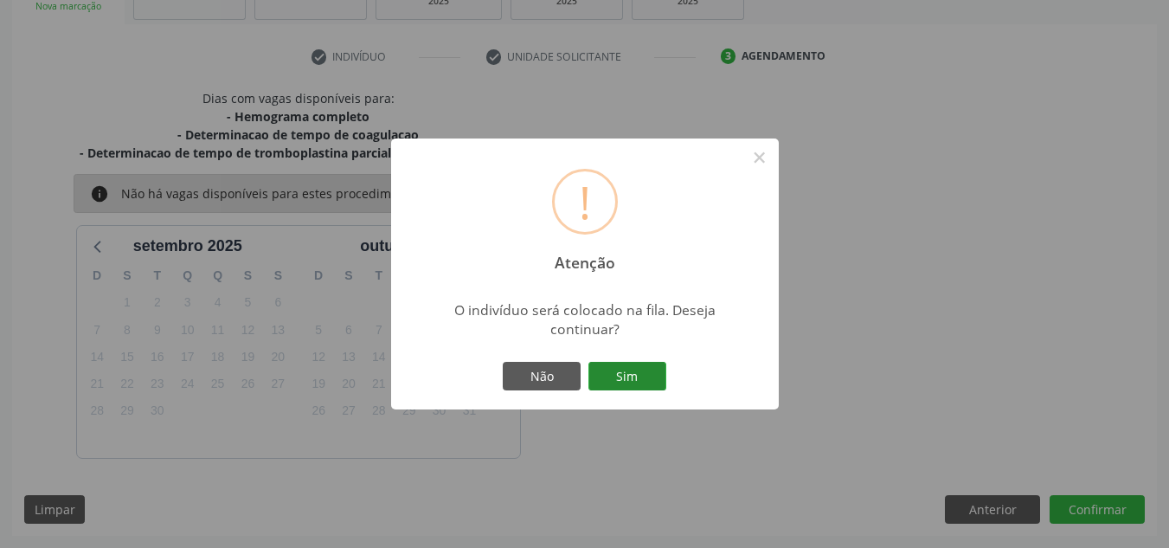
click at [624, 376] on button "Sim" at bounding box center [627, 376] width 78 height 29
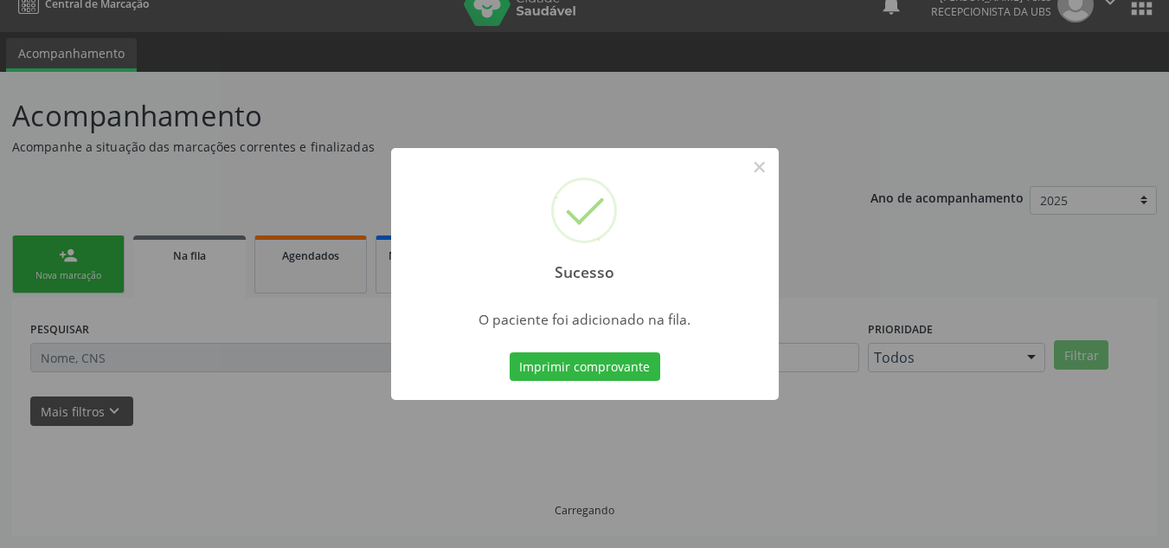
scroll to position [23, 0]
click at [613, 370] on button "Imprimir comprovante" at bounding box center [585, 366] width 151 height 29
